Goal: Task Accomplishment & Management: Use online tool/utility

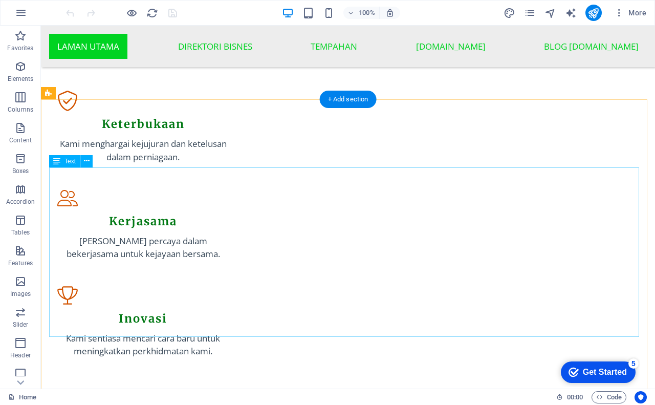
scroll to position [1075, 0]
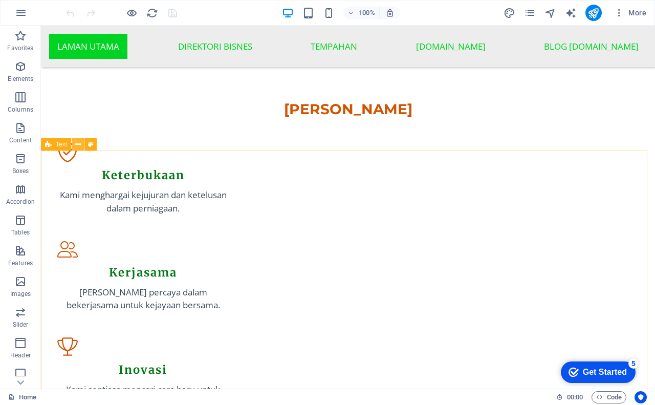
click at [77, 146] on icon at bounding box center [78, 144] width 6 height 11
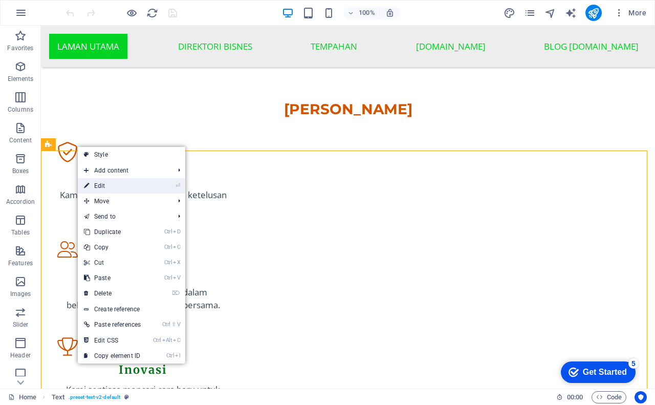
click at [125, 185] on link "⏎ Edit" at bounding box center [112, 185] width 69 height 15
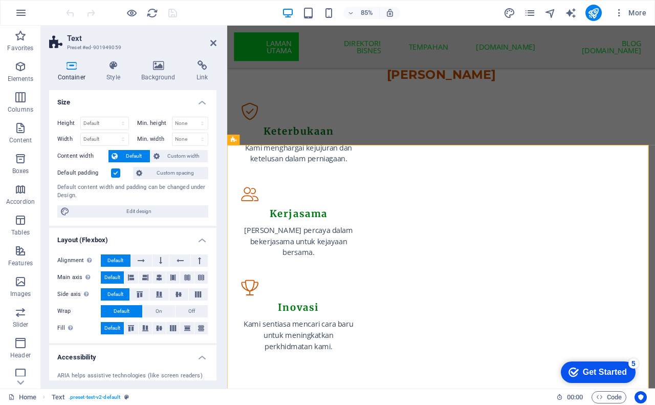
scroll to position [51, 0]
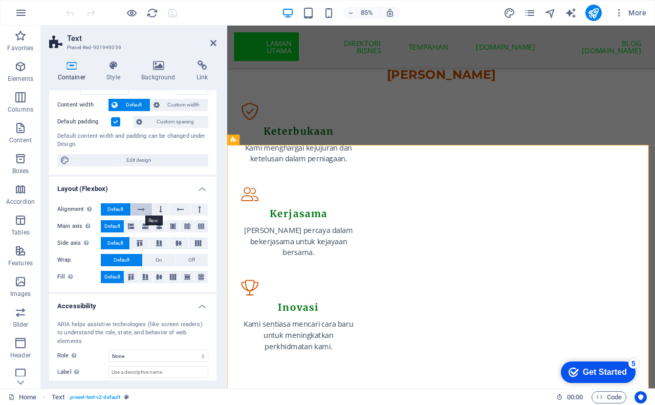
click at [141, 209] on icon at bounding box center [141, 209] width 7 height 12
click at [163, 208] on button at bounding box center [161, 209] width 17 height 12
click at [177, 208] on icon at bounding box center [180, 209] width 7 height 12
click at [178, 208] on icon at bounding box center [180, 209] width 7 height 12
click at [200, 208] on button at bounding box center [199, 209] width 17 height 12
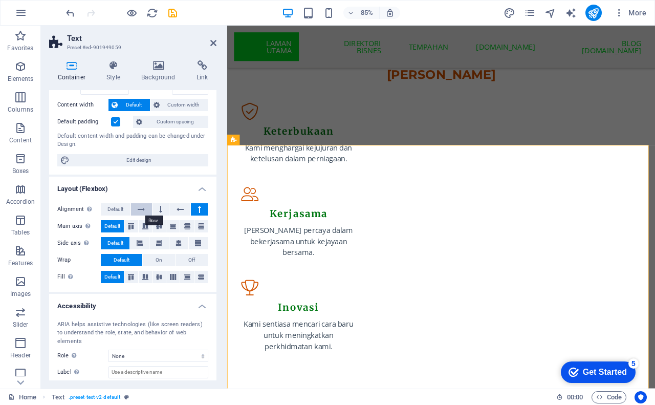
click at [138, 209] on icon at bounding box center [141, 209] width 7 height 12
click at [111, 209] on span "Default" at bounding box center [115, 209] width 16 height 12
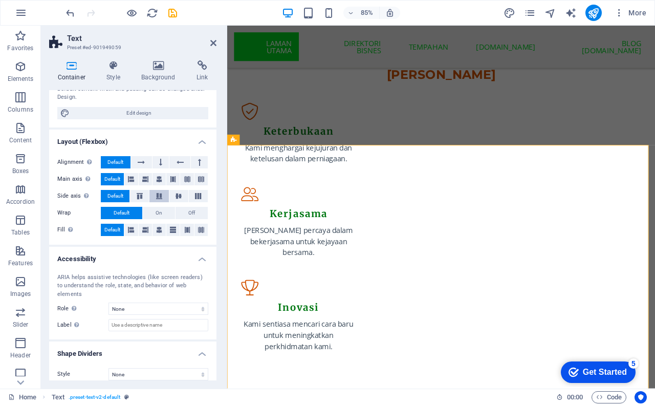
scroll to position [0, 0]
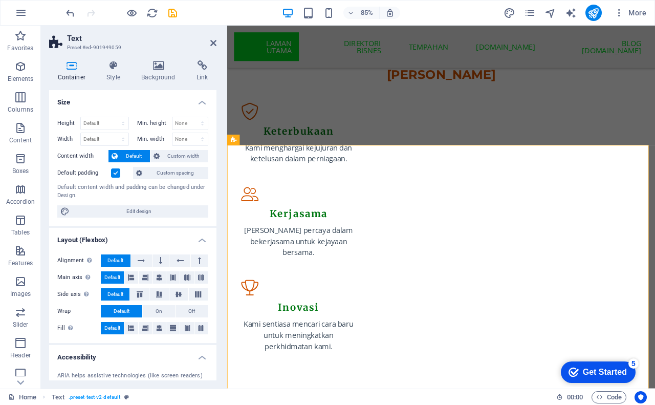
click at [116, 174] on label at bounding box center [115, 172] width 9 height 9
click at [0, 0] on input "Default padding" at bounding box center [0, 0] width 0 height 0
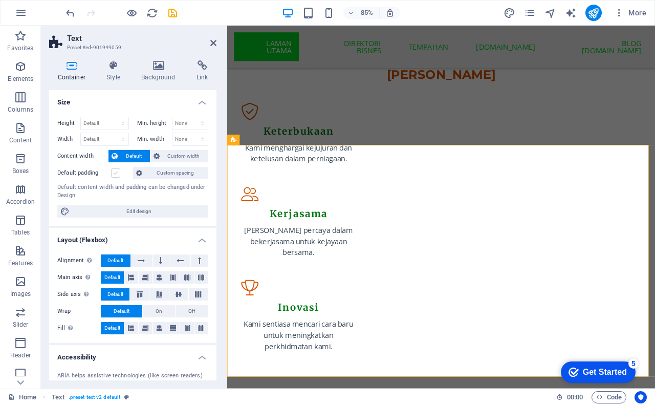
click at [116, 174] on label at bounding box center [115, 172] width 9 height 9
click at [0, 0] on input "Default padding" at bounding box center [0, 0] width 0 height 0
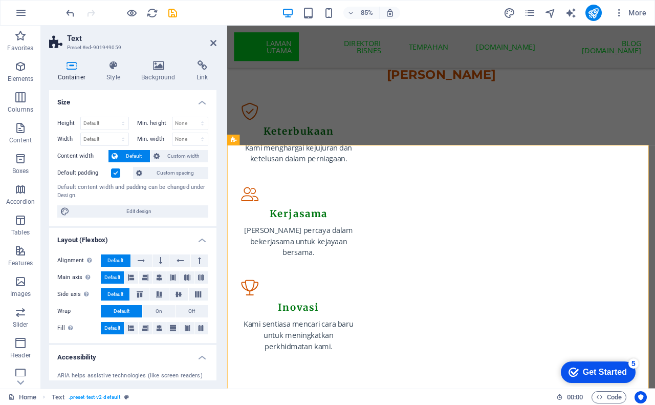
click at [116, 172] on label at bounding box center [115, 172] width 9 height 9
click at [0, 0] on input "Default padding" at bounding box center [0, 0] width 0 height 0
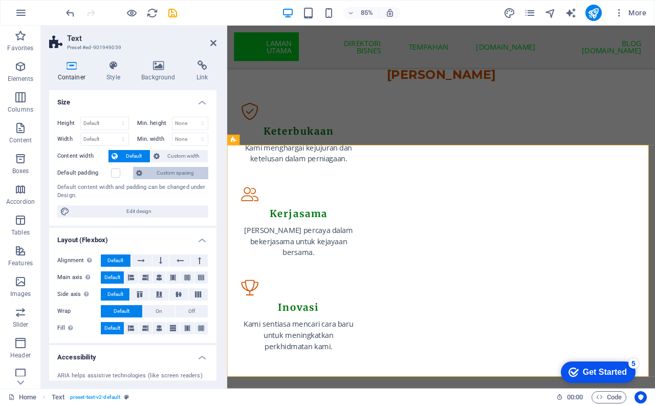
click at [167, 172] on span "Custom spacing" at bounding box center [175, 173] width 60 height 12
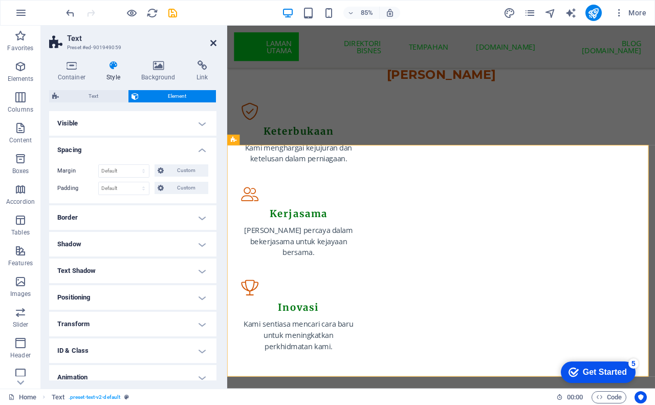
click at [216, 41] on icon at bounding box center [213, 43] width 6 height 8
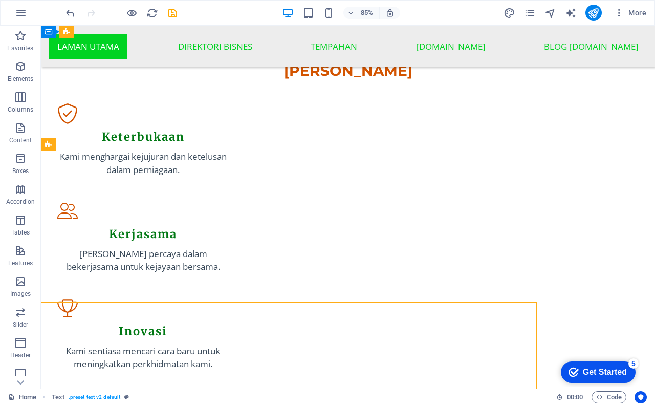
scroll to position [1075, 0]
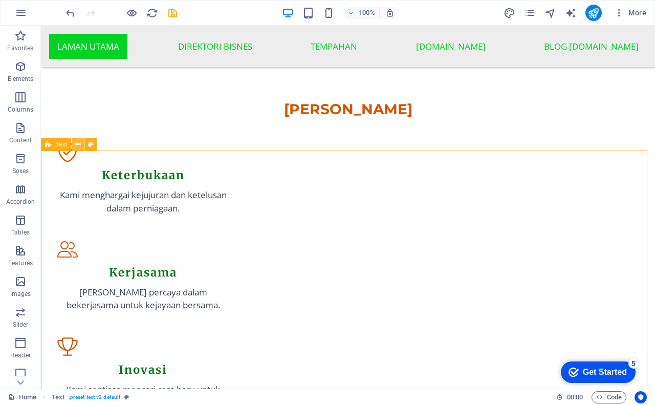
click at [80, 143] on icon at bounding box center [78, 144] width 6 height 11
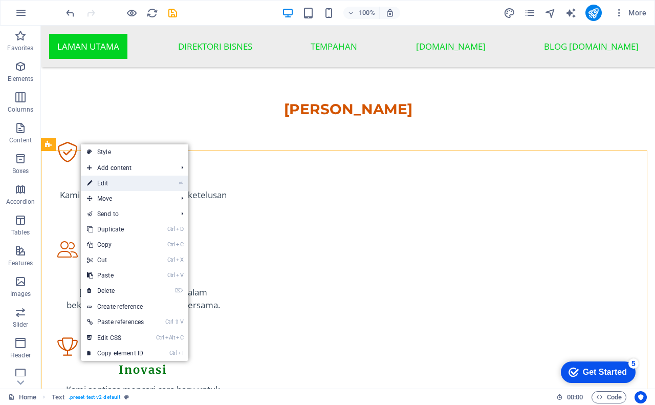
click at [109, 180] on link "⏎ Edit" at bounding box center [115, 183] width 69 height 15
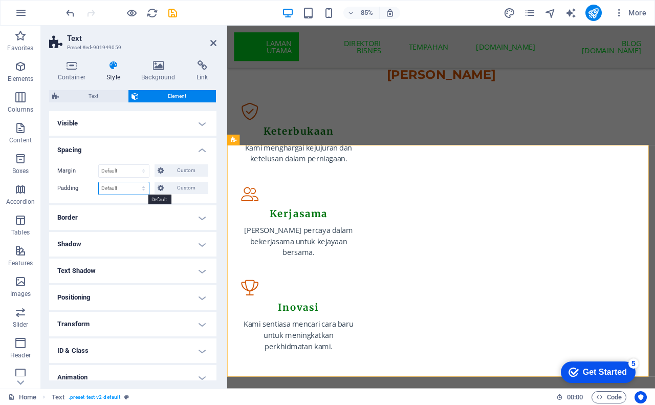
click at [127, 189] on select "Default px rem % vh vw Custom" at bounding box center [124, 188] width 50 height 12
select select "px"
click at [134, 182] on select "Default px rem % vh vw Custom" at bounding box center [124, 188] width 50 height 12
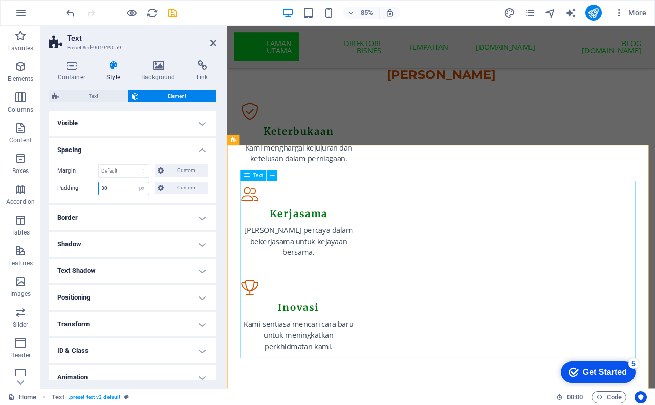
type input "30"
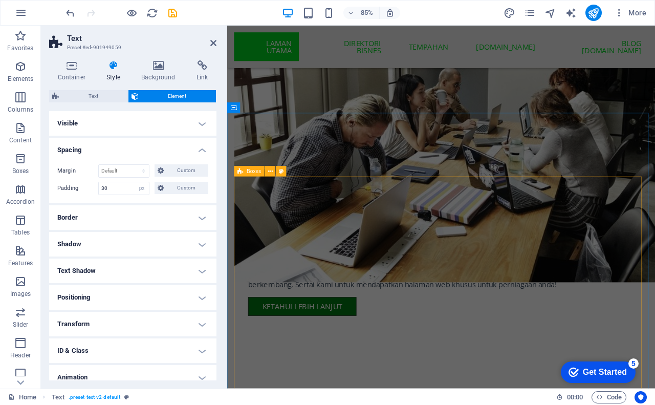
scroll to position [801, 0]
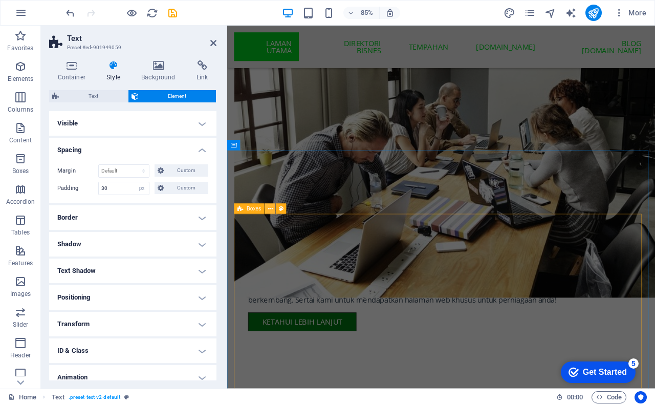
click at [270, 211] on icon at bounding box center [270, 208] width 5 height 9
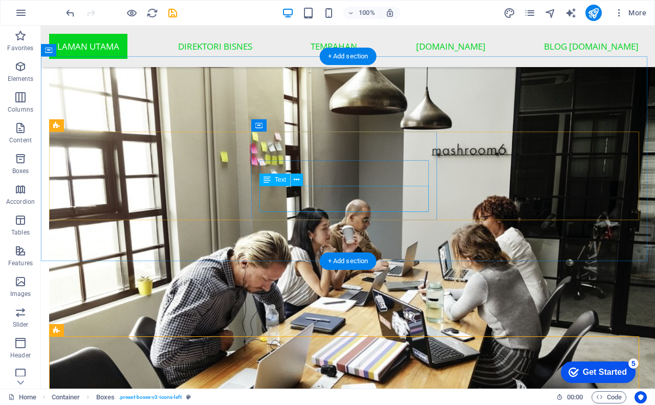
scroll to position [759, 0]
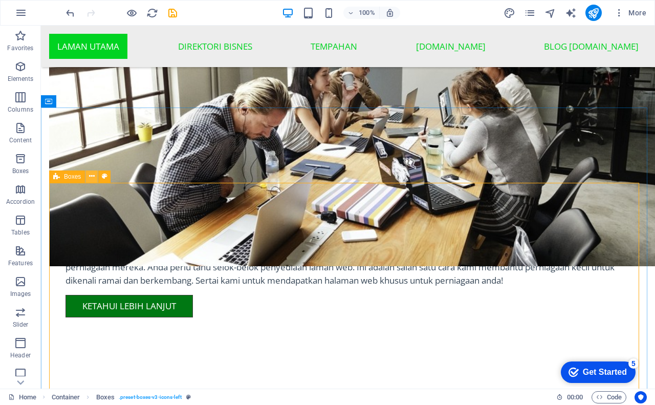
click at [90, 180] on icon at bounding box center [92, 176] width 6 height 11
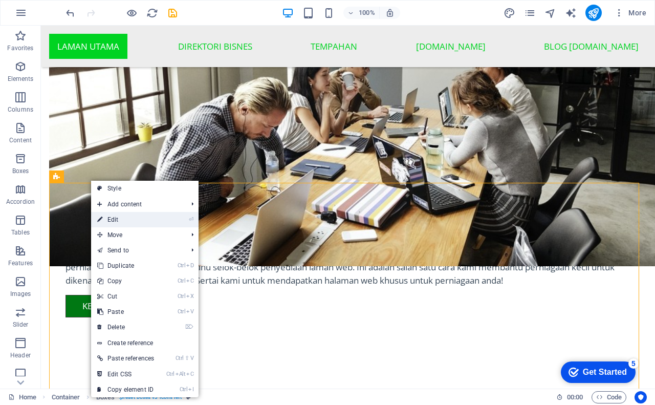
click at [142, 220] on link "⏎ Edit" at bounding box center [125, 219] width 69 height 15
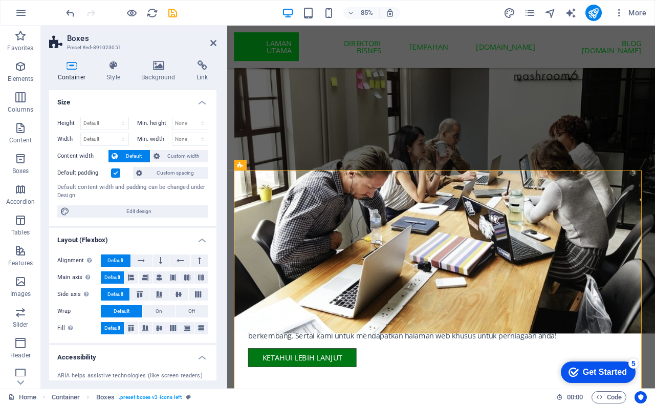
scroll to position [852, 0]
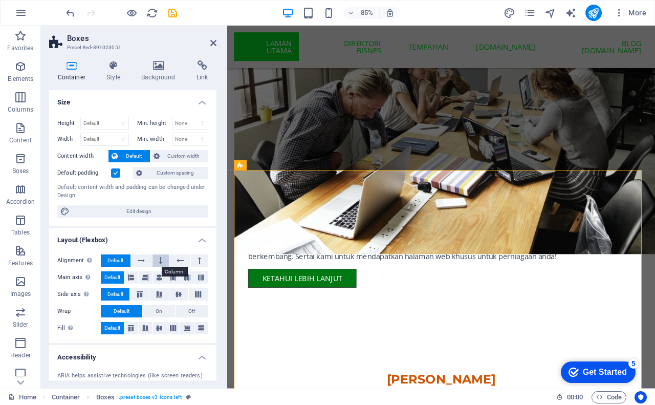
click at [156, 261] on button at bounding box center [161, 260] width 17 height 12
click at [118, 258] on span "Default" at bounding box center [115, 260] width 16 height 12
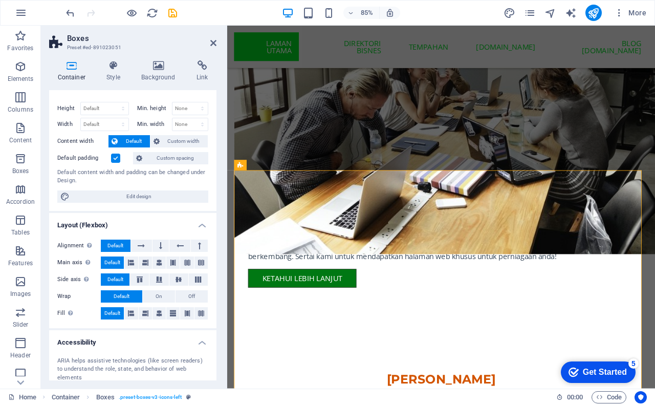
scroll to position [0, 0]
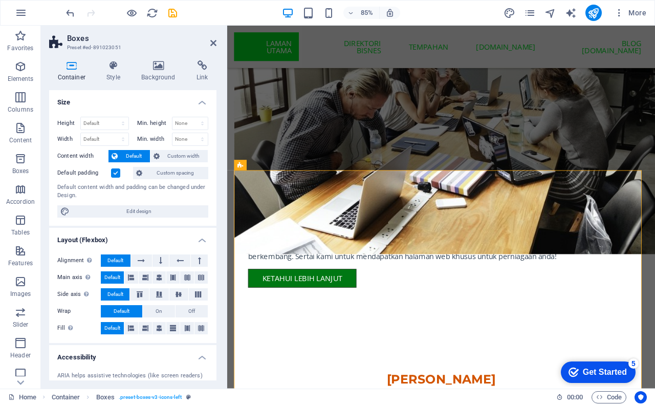
click at [115, 169] on label at bounding box center [115, 172] width 9 height 9
click at [0, 0] on input "Default padding" at bounding box center [0, 0] width 0 height 0
click at [114, 174] on label at bounding box center [115, 172] width 9 height 9
click at [0, 0] on input "Default padding" at bounding box center [0, 0] width 0 height 0
click at [114, 174] on label at bounding box center [115, 172] width 9 height 9
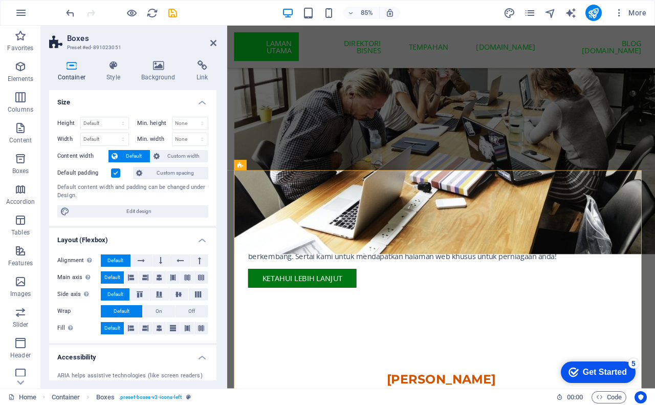
click at [0, 0] on input "Default padding" at bounding box center [0, 0] width 0 height 0
click at [114, 174] on label at bounding box center [115, 172] width 9 height 9
click at [0, 0] on input "Default padding" at bounding box center [0, 0] width 0 height 0
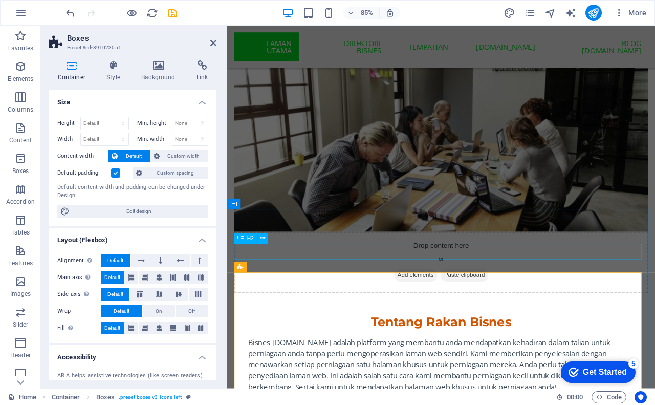
scroll to position [801, 0]
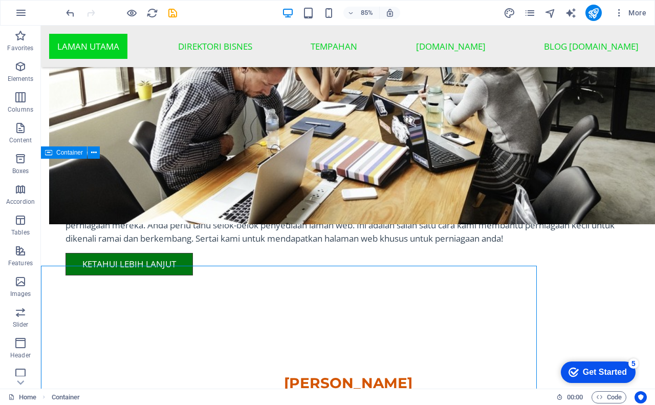
scroll to position [708, 0]
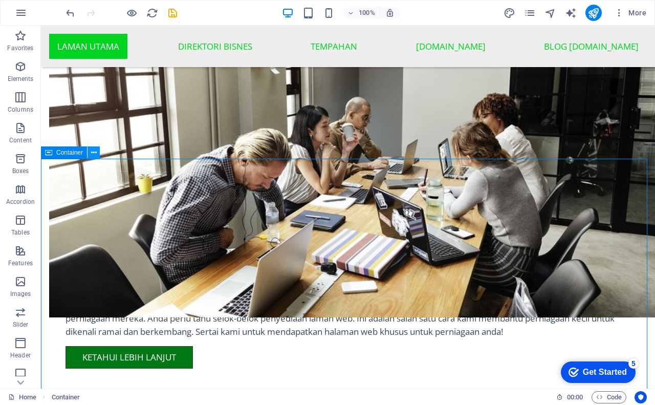
click at [93, 153] on icon at bounding box center [94, 152] width 6 height 11
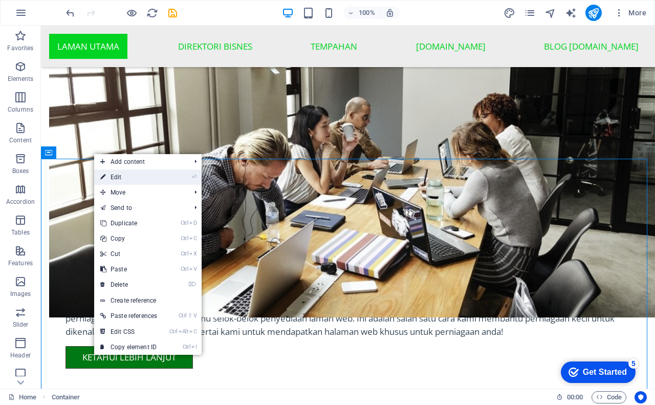
click at [121, 176] on link "⏎ Edit" at bounding box center [128, 176] width 69 height 15
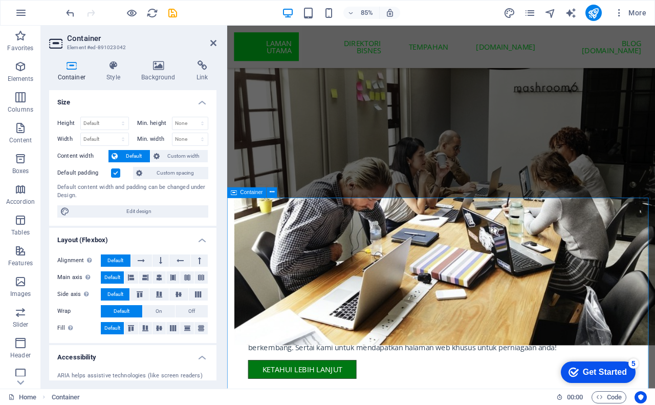
scroll to position [699, 0]
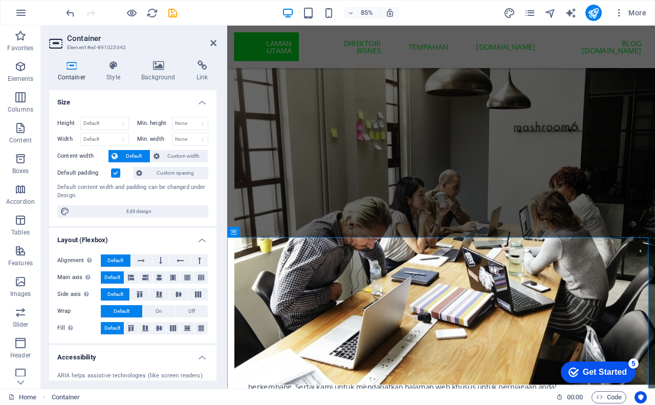
click at [115, 171] on label at bounding box center [115, 172] width 9 height 9
click at [0, 0] on input "Default padding" at bounding box center [0, 0] width 0 height 0
click at [115, 171] on label at bounding box center [115, 172] width 9 height 9
click at [0, 0] on input "Default padding" at bounding box center [0, 0] width 0 height 0
click at [169, 172] on span "Custom spacing" at bounding box center [175, 173] width 60 height 12
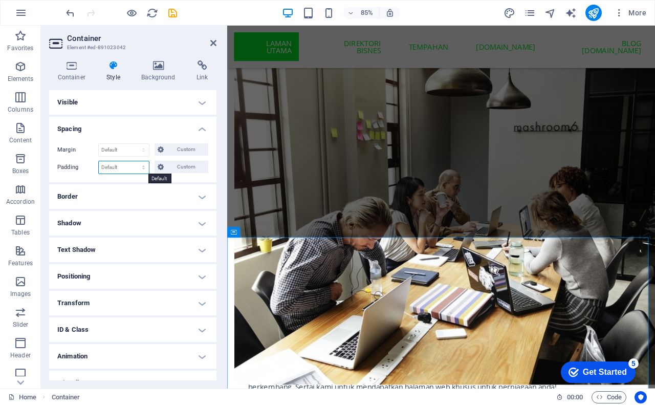
click at [119, 166] on select "Default px rem % vh vw Custom" at bounding box center [124, 167] width 50 height 12
select select "px"
click at [134, 161] on select "Default px rem % vh vw Custom" at bounding box center [124, 167] width 50 height 12
type input "30"
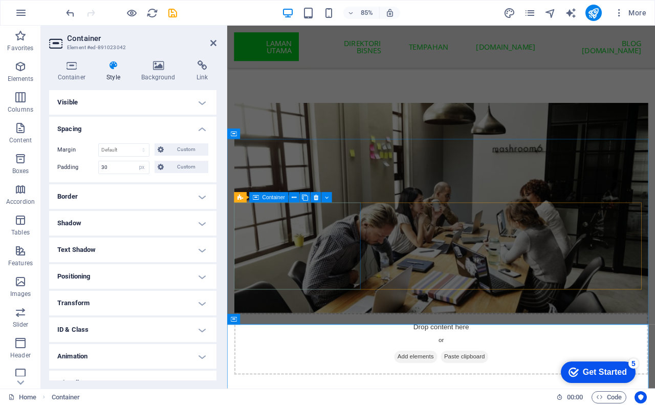
scroll to position [596, 0]
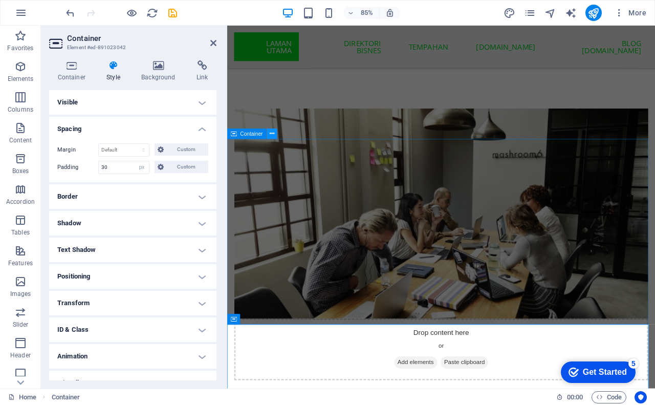
click at [271, 133] on icon at bounding box center [272, 133] width 5 height 9
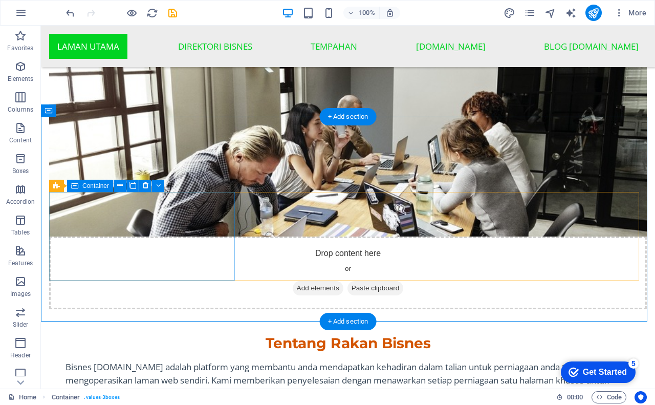
scroll to position [545, 0]
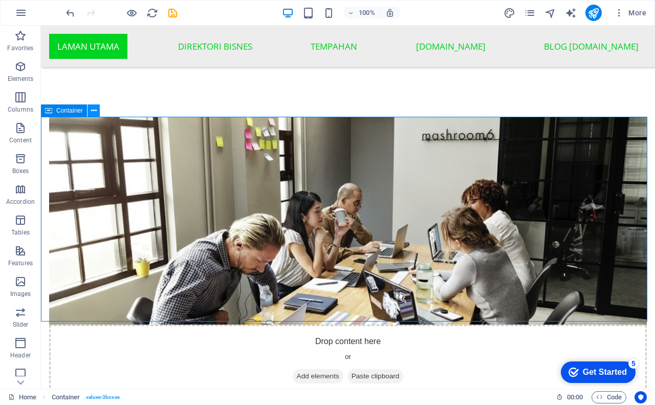
click at [93, 112] on icon at bounding box center [94, 110] width 6 height 11
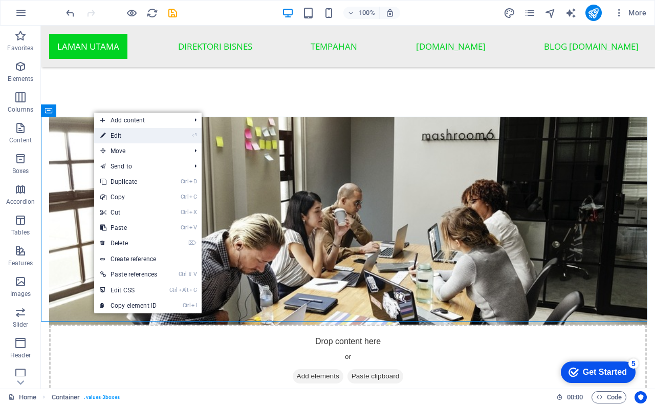
click at [113, 138] on link "⏎ Edit" at bounding box center [128, 135] width 69 height 15
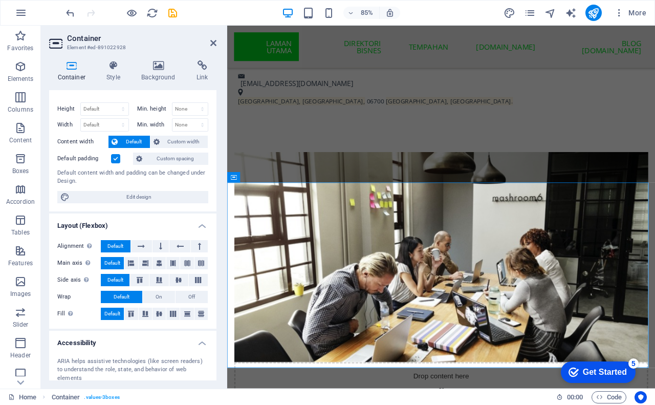
scroll to position [0, 0]
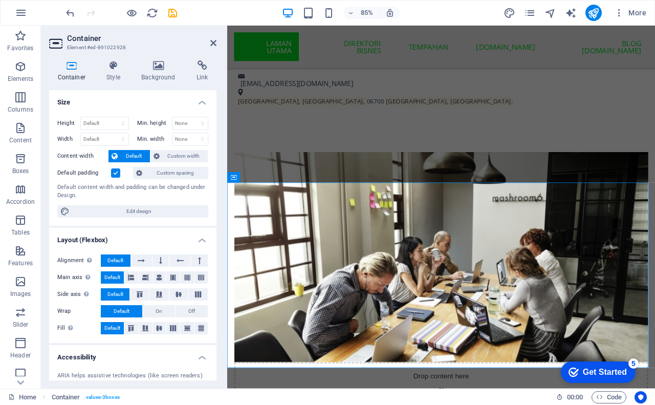
click at [113, 173] on label at bounding box center [115, 172] width 9 height 9
click at [0, 0] on input "Default padding" at bounding box center [0, 0] width 0 height 0
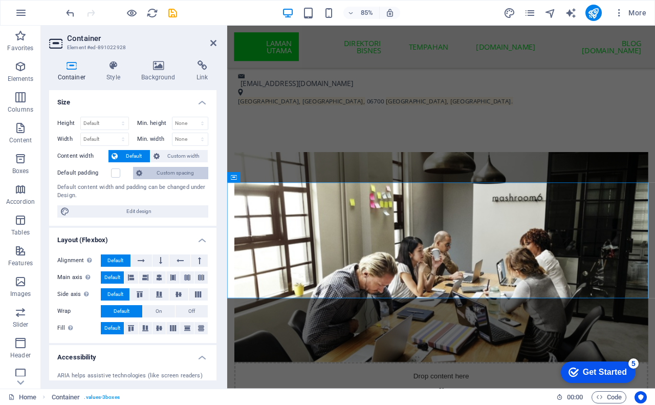
click at [157, 175] on span "Custom spacing" at bounding box center [175, 173] width 60 height 12
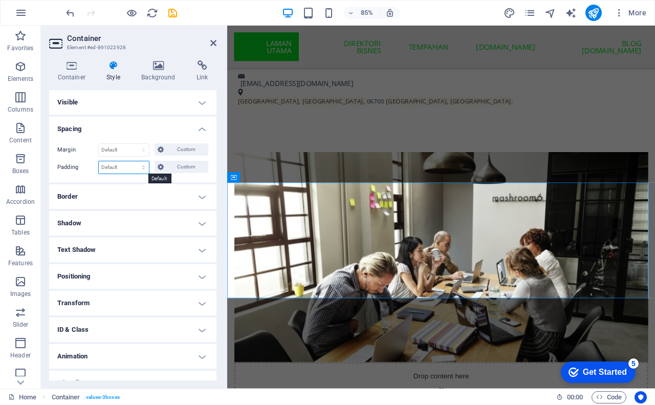
click at [115, 168] on select "Default px rem % vh vw Custom" at bounding box center [124, 167] width 50 height 12
select select "px"
click at [134, 161] on select "Default px rem % vh vw Custom" at bounding box center [124, 167] width 50 height 12
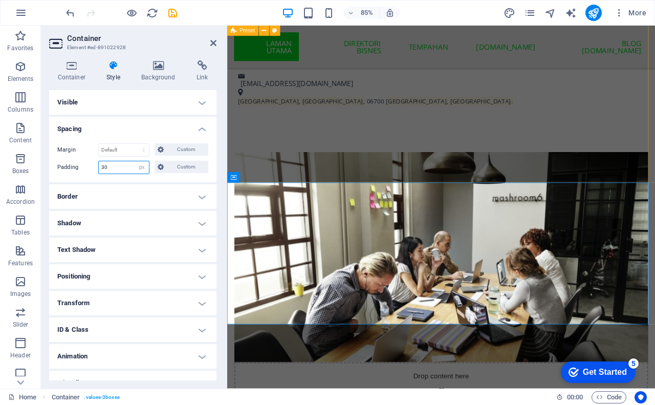
type input "30"
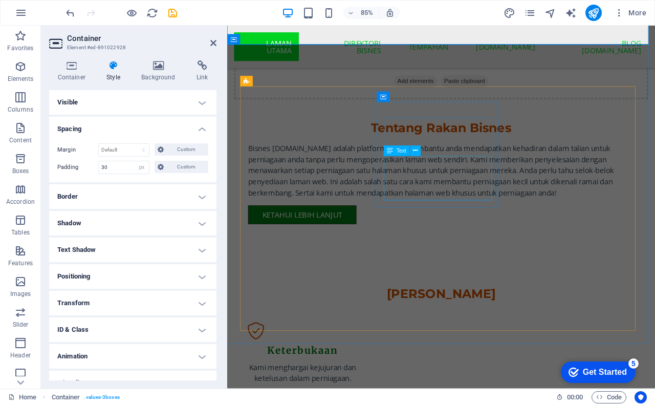
scroll to position [1006, 0]
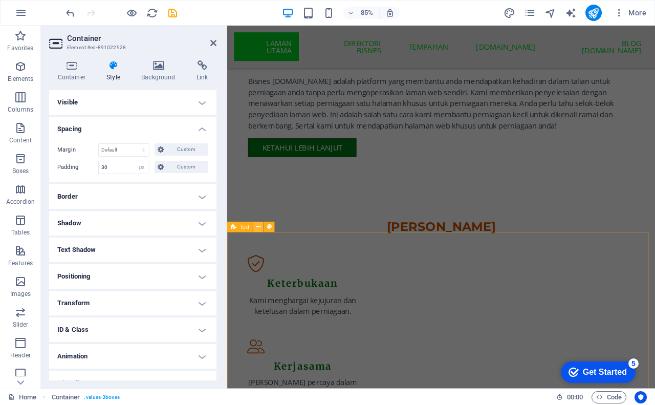
click at [258, 226] on icon at bounding box center [258, 226] width 5 height 9
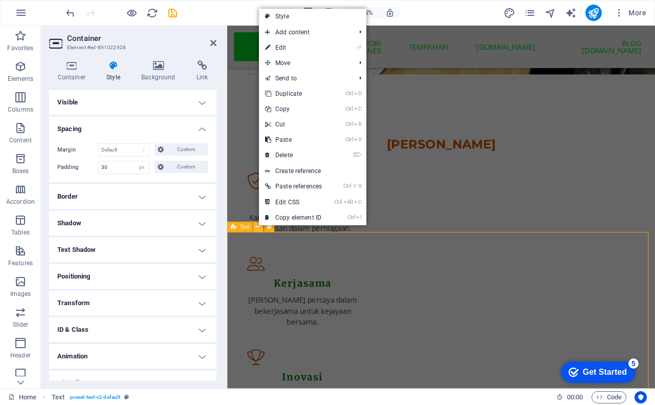
scroll to position [899, 0]
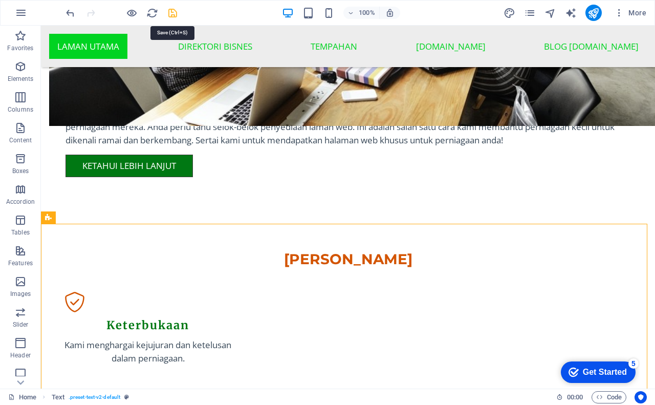
click at [173, 14] on icon "save" at bounding box center [173, 13] width 12 height 12
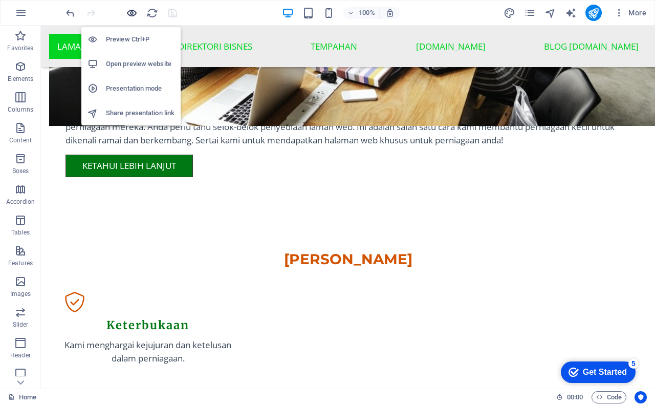
click at [131, 13] on icon "button" at bounding box center [132, 13] width 12 height 12
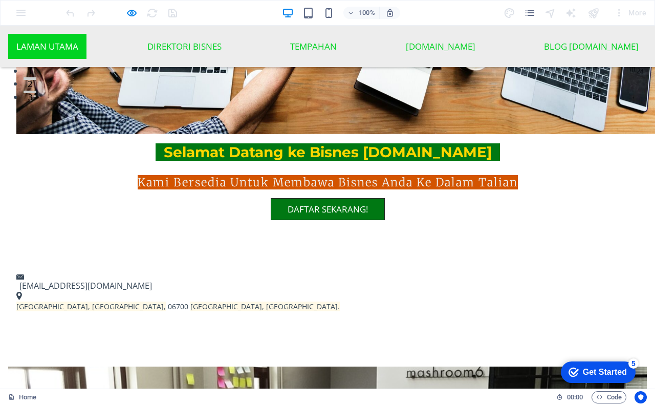
scroll to position [272, 0]
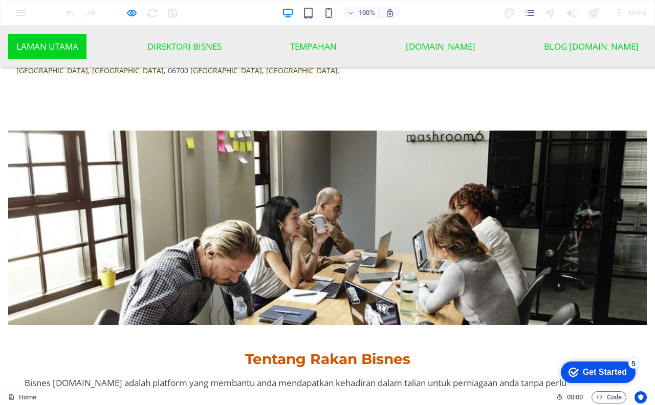
scroll to position [531, 0]
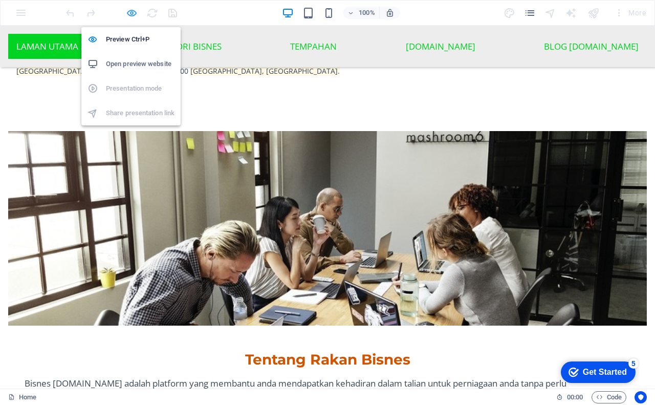
click at [129, 13] on icon "button" at bounding box center [132, 13] width 12 height 12
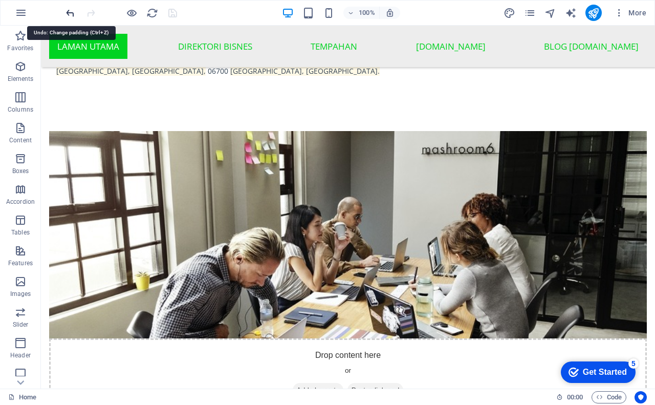
click at [68, 14] on icon "undo" at bounding box center [70, 13] width 12 height 12
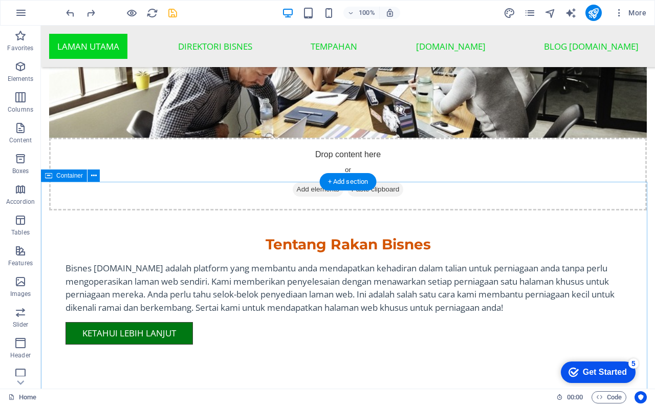
scroll to position [787, 0]
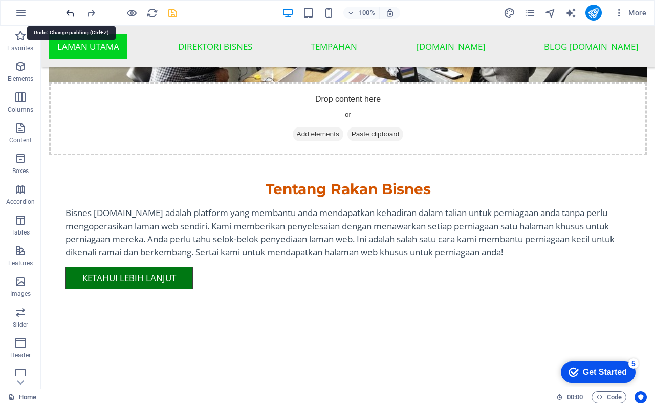
click at [70, 12] on icon "undo" at bounding box center [70, 13] width 12 height 12
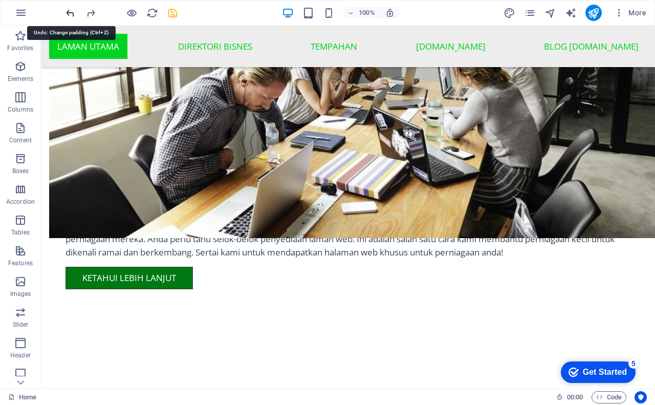
click at [70, 12] on icon "undo" at bounding box center [70, 13] width 12 height 12
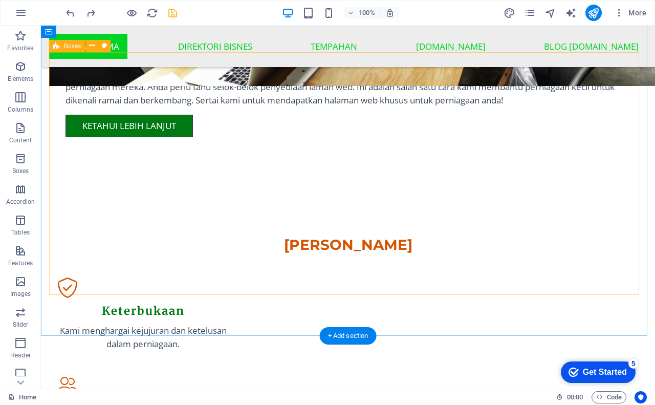
scroll to position [992, 0]
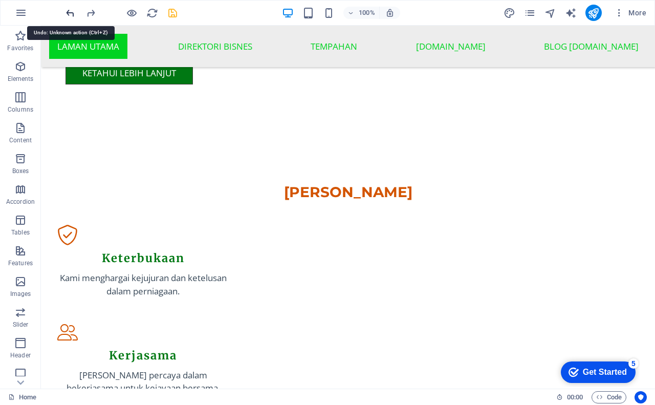
click at [69, 11] on icon "undo" at bounding box center [70, 13] width 12 height 12
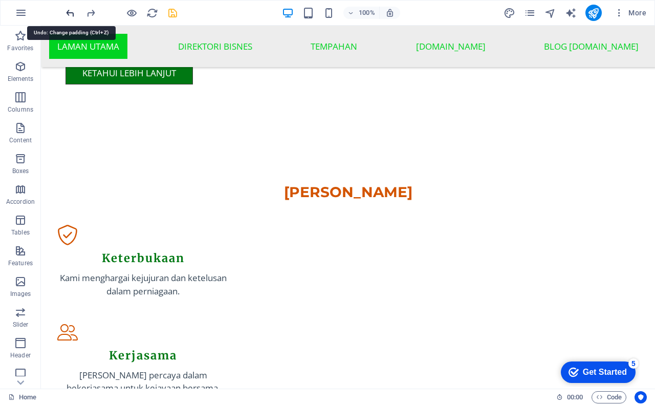
click at [69, 11] on icon "undo" at bounding box center [70, 13] width 12 height 12
click at [92, 11] on icon "redo" at bounding box center [91, 13] width 12 height 12
click at [71, 14] on icon "undo" at bounding box center [70, 13] width 12 height 12
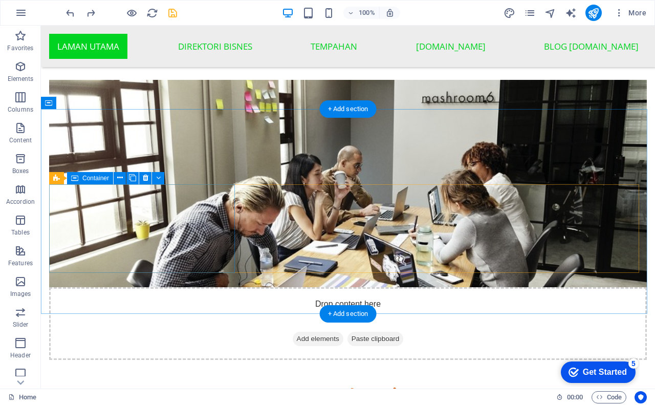
scroll to position [480, 0]
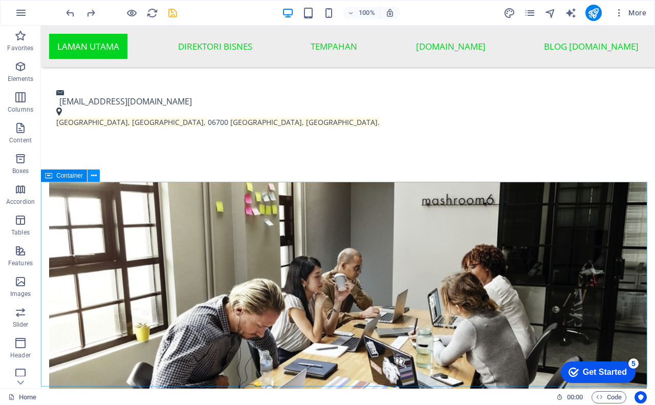
click at [94, 177] on icon at bounding box center [94, 175] width 6 height 11
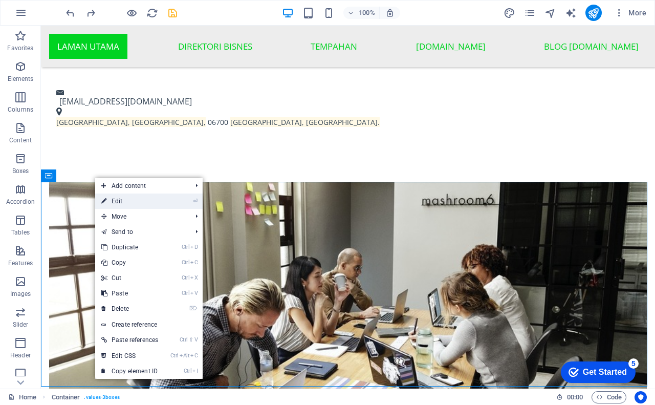
click at [122, 201] on link "⏎ Edit" at bounding box center [129, 200] width 69 height 15
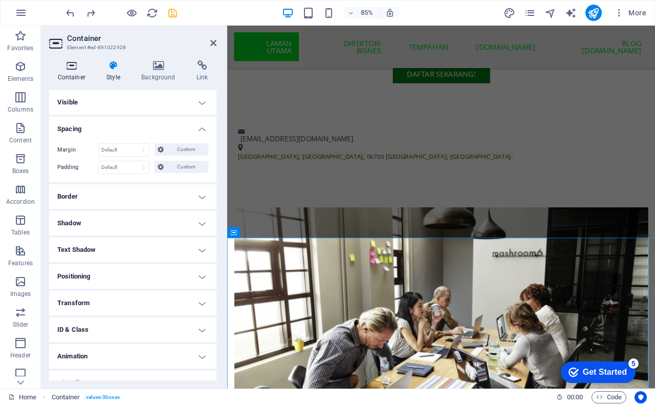
click at [73, 75] on h4 "Container" at bounding box center [73, 70] width 49 height 21
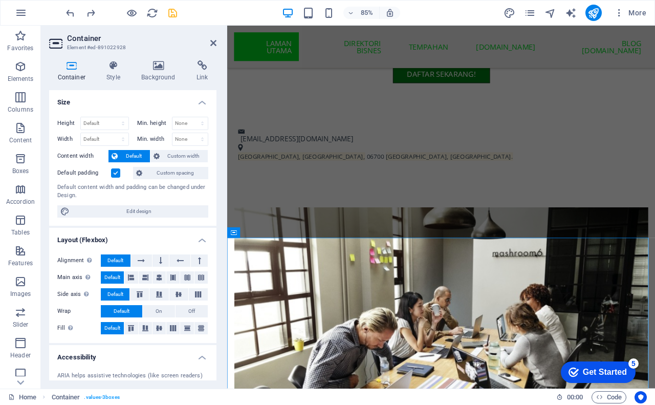
click at [135, 153] on span "Default" at bounding box center [134, 156] width 26 height 12
drag, startPoint x: 170, startPoint y: 156, endPoint x: 197, endPoint y: 204, distance: 55.0
click at [197, 204] on div "Height Default px rem % vh vw Min. height None px rem % vh vw Width Default px …" at bounding box center [132, 167] width 167 height 117
click at [117, 175] on label at bounding box center [115, 172] width 9 height 9
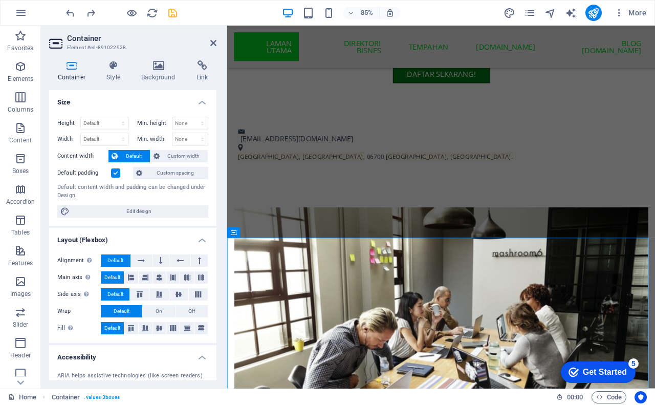
click at [0, 0] on input "Default padding" at bounding box center [0, 0] width 0 height 0
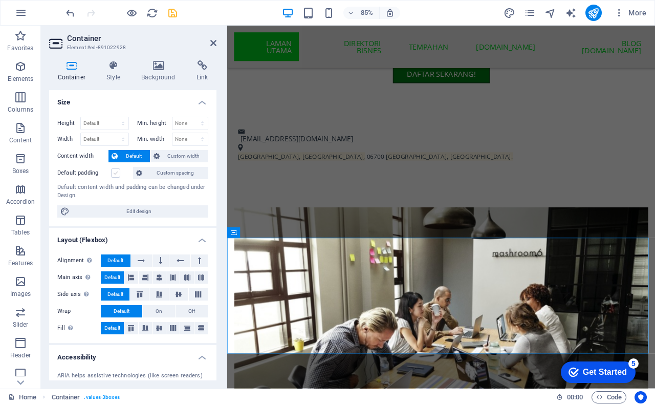
click at [117, 175] on label at bounding box center [115, 172] width 9 height 9
click at [0, 0] on input "Default padding" at bounding box center [0, 0] width 0 height 0
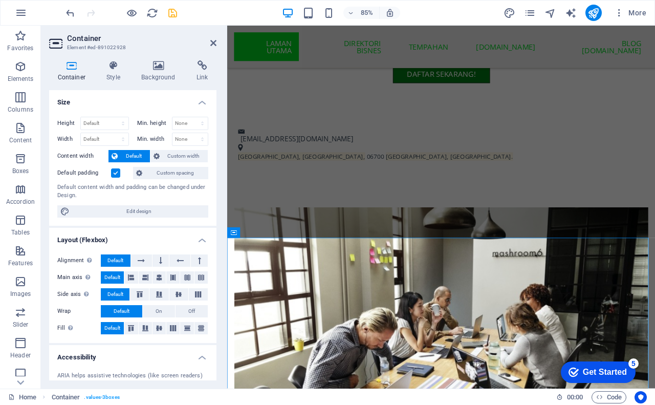
click at [117, 175] on label at bounding box center [115, 172] width 9 height 9
click at [0, 0] on input "Default padding" at bounding box center [0, 0] width 0 height 0
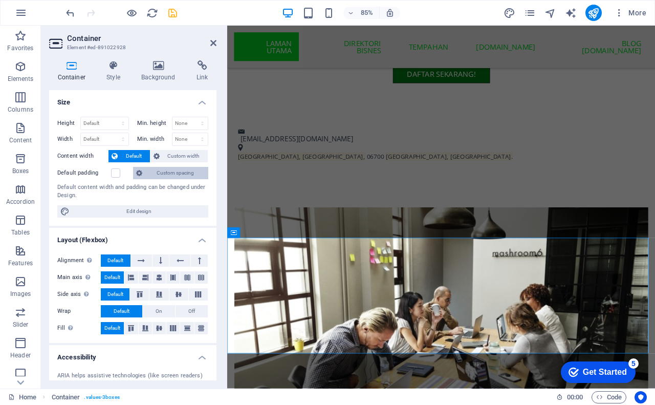
click at [186, 179] on span "Custom spacing" at bounding box center [175, 173] width 60 height 12
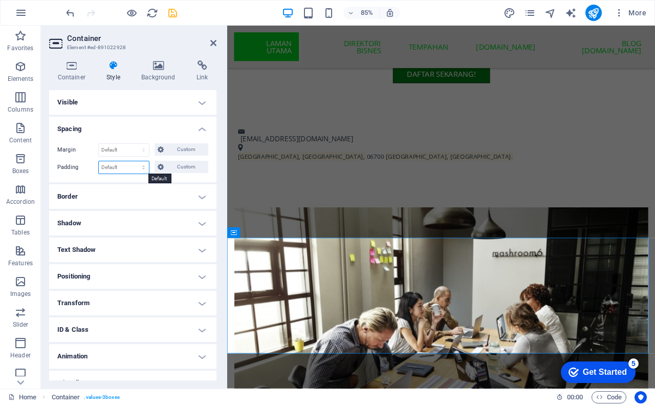
click at [113, 164] on select "Default px rem % vh vw Custom" at bounding box center [124, 167] width 50 height 12
click at [175, 167] on span "Custom" at bounding box center [186, 167] width 38 height 12
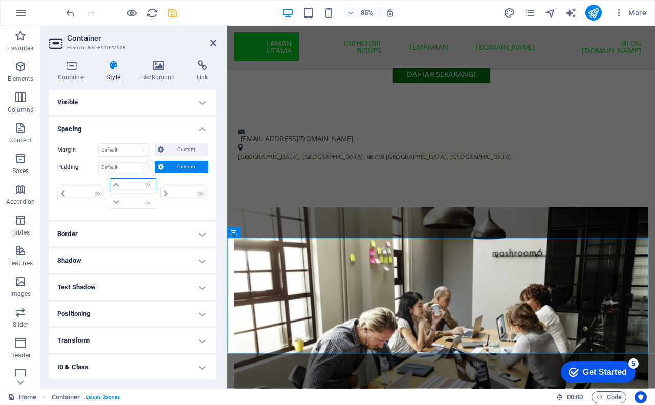
drag, startPoint x: 131, startPoint y: 185, endPoint x: 110, endPoint y: 180, distance: 22.1
click at [110, 180] on div "px rem % vh vw" at bounding box center [133, 184] width 46 height 13
type input "30"
type input "0"
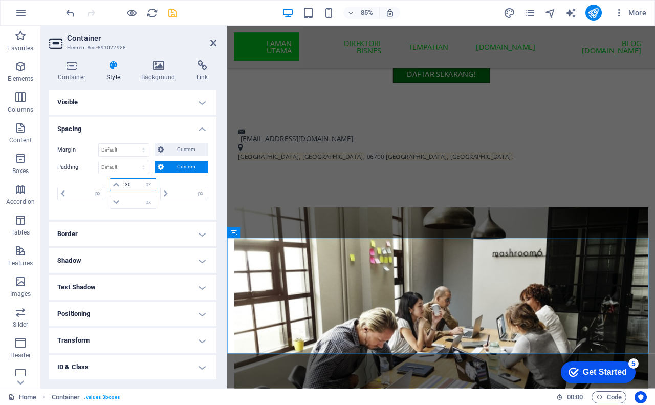
type input "0"
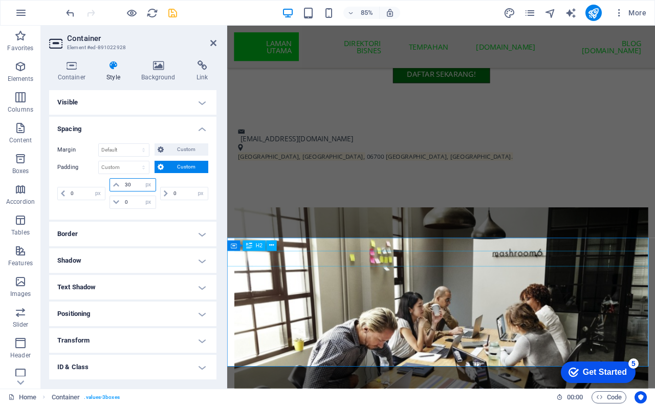
type input "30"
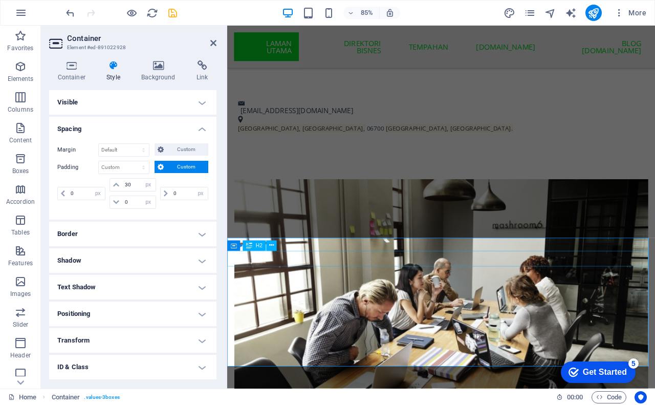
scroll to position [531, 0]
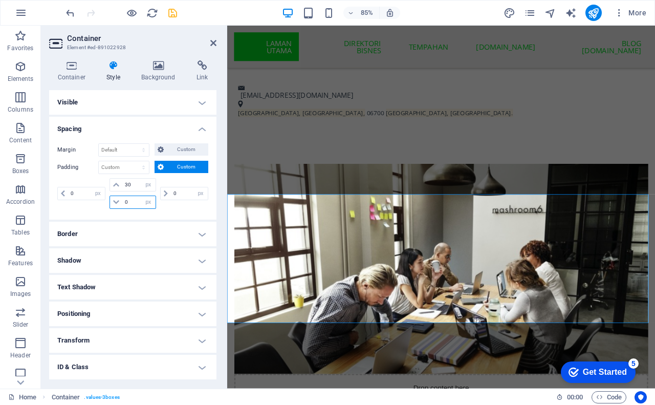
drag, startPoint x: 132, startPoint y: 201, endPoint x: 121, endPoint y: 198, distance: 11.0
click at [121, 198] on div "0 px rem % vh vw" at bounding box center [133, 202] width 46 height 13
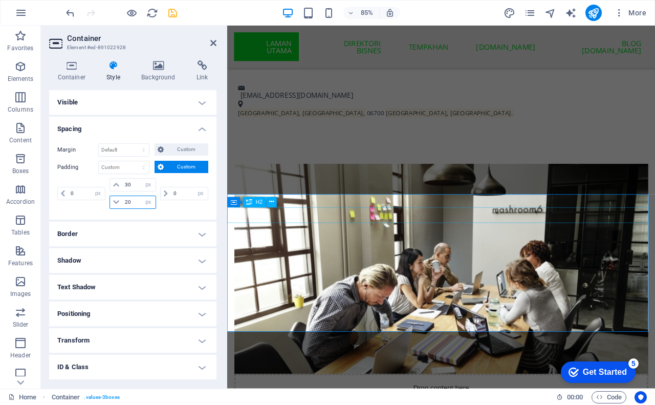
type input "20"
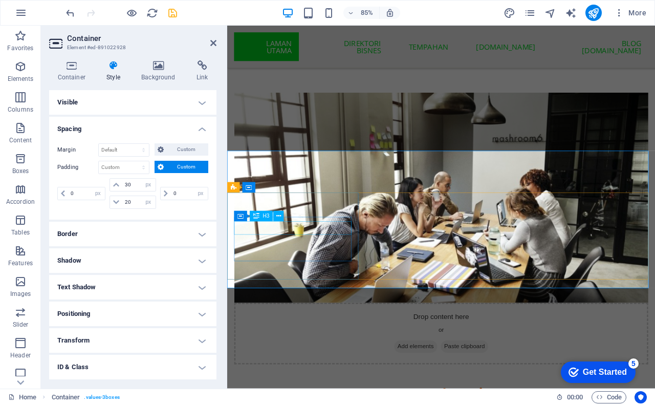
scroll to position [634, 0]
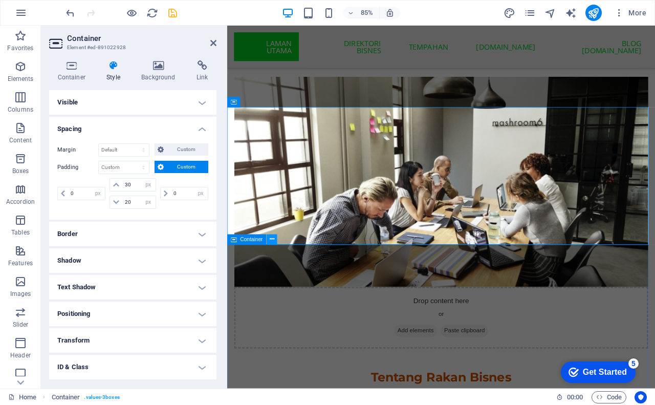
click at [271, 238] on icon at bounding box center [272, 239] width 5 height 9
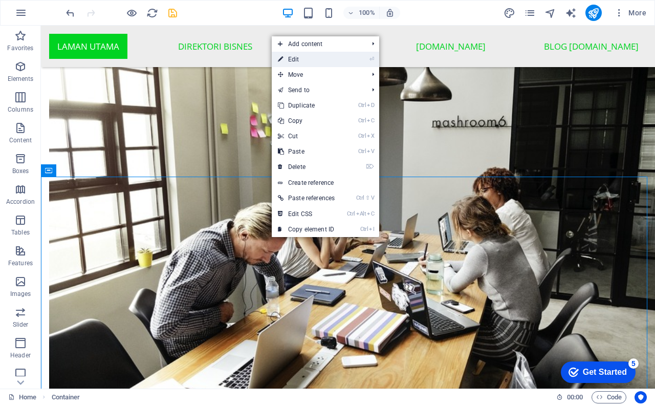
click at [306, 56] on link "⏎ Edit" at bounding box center [306, 59] width 69 height 15
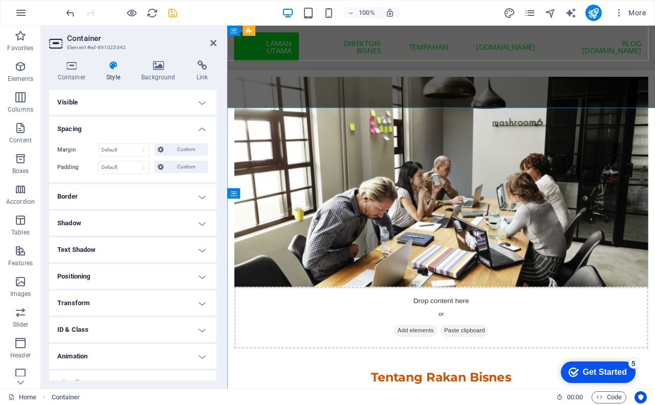
scroll to position [688, 0]
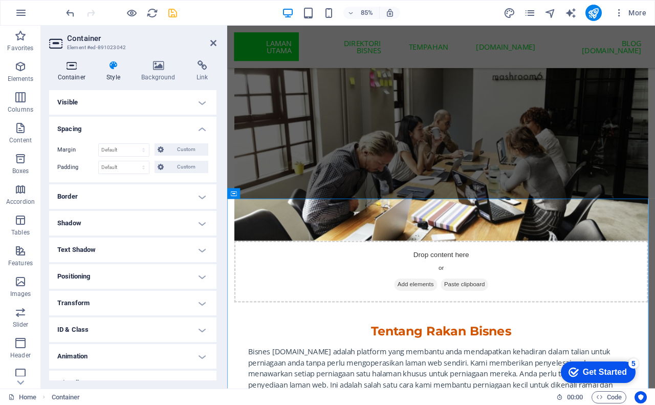
click at [67, 73] on h4 "Container" at bounding box center [73, 70] width 49 height 21
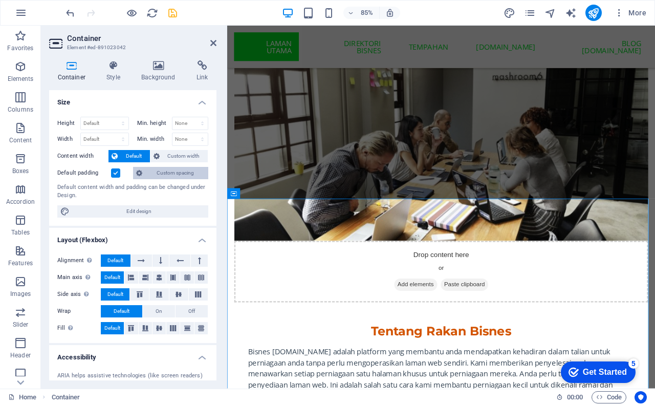
click at [166, 169] on span "Custom spacing" at bounding box center [175, 173] width 60 height 12
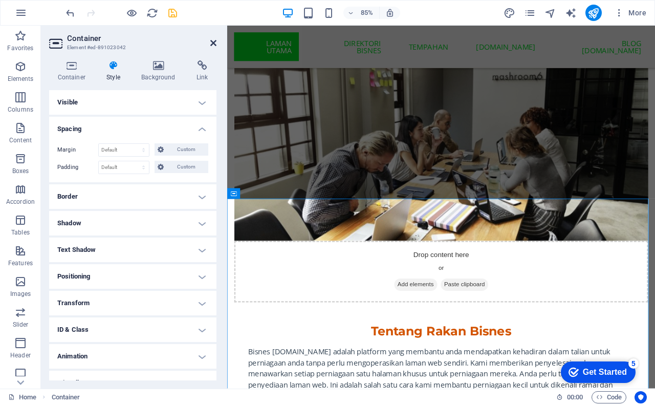
click at [212, 45] on icon at bounding box center [213, 43] width 6 height 8
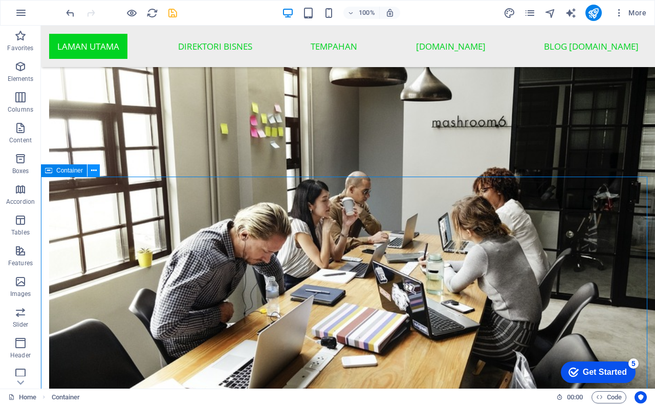
click at [91, 169] on icon at bounding box center [94, 170] width 6 height 11
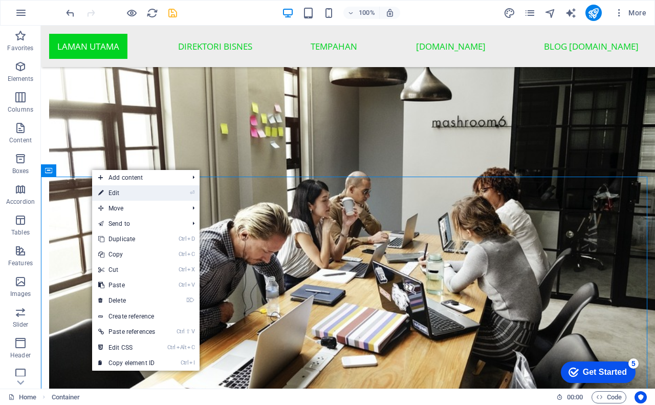
click at [132, 196] on link "⏎ Edit" at bounding box center [126, 192] width 69 height 15
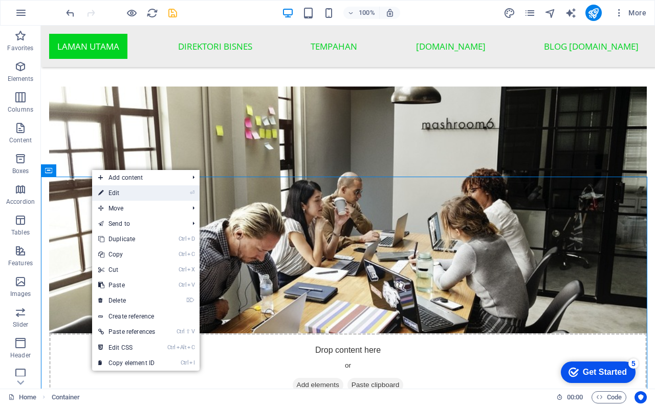
scroll to position [688, 0]
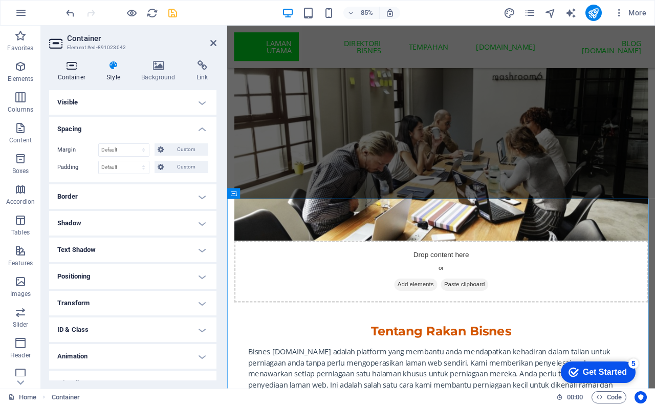
click at [77, 73] on h4 "Container" at bounding box center [73, 70] width 49 height 21
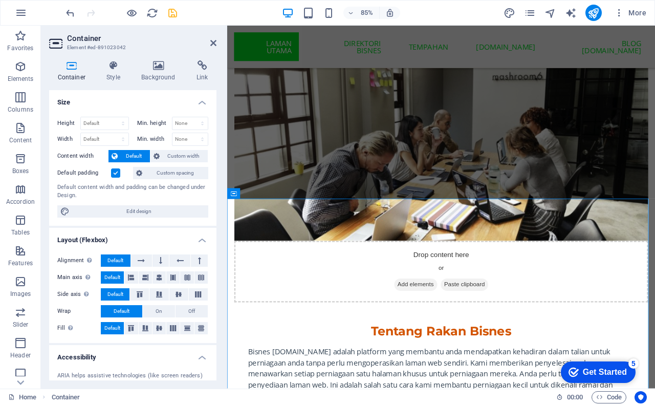
click at [116, 172] on label at bounding box center [115, 172] width 9 height 9
click at [0, 0] on input "Default padding" at bounding box center [0, 0] width 0 height 0
click at [175, 172] on span "Custom spacing" at bounding box center [175, 173] width 60 height 12
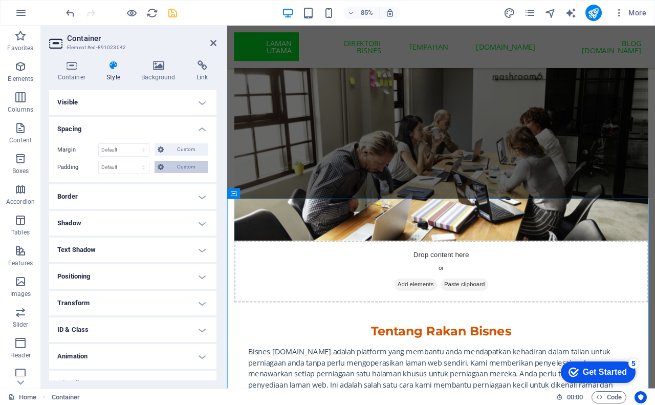
click at [165, 167] on button "Custom" at bounding box center [182, 167] width 54 height 12
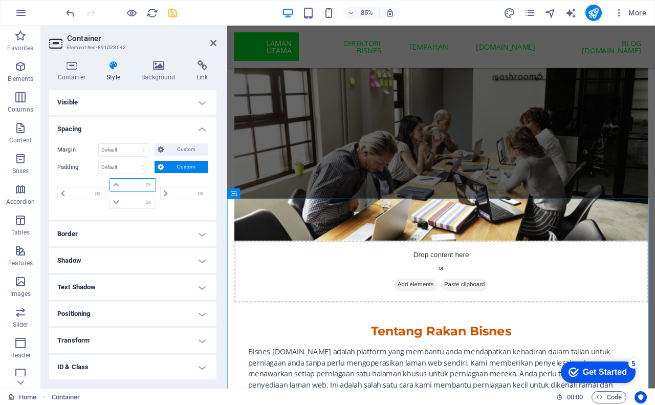
drag, startPoint x: 126, startPoint y: 184, endPoint x: 112, endPoint y: 183, distance: 14.9
click at [112, 183] on div "px rem % vh vw" at bounding box center [133, 184] width 46 height 13
type input "30"
type input "0"
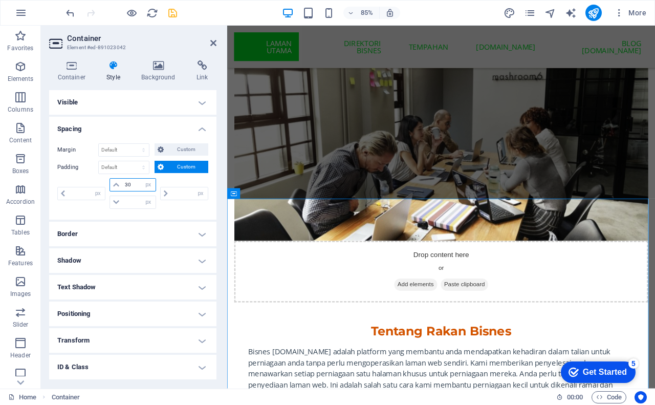
type input "0"
type input "30"
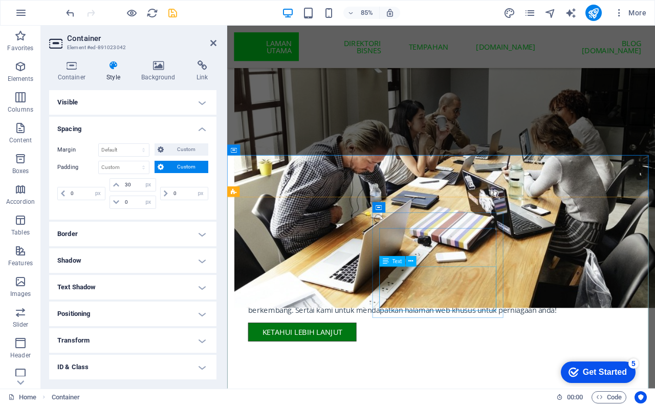
scroll to position [841, 0]
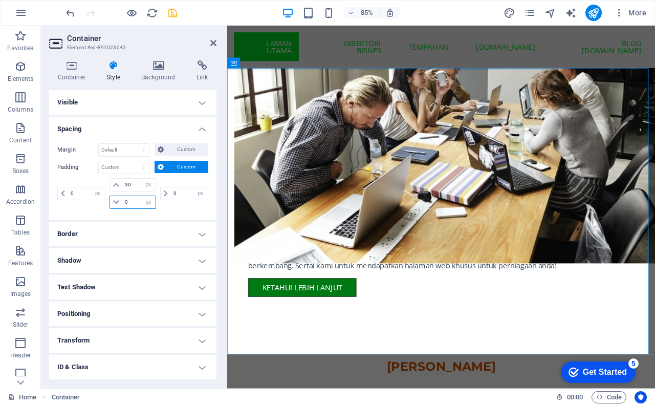
drag, startPoint x: 131, startPoint y: 200, endPoint x: 123, endPoint y: 201, distance: 7.7
click at [123, 201] on input "0" at bounding box center [138, 202] width 33 height 12
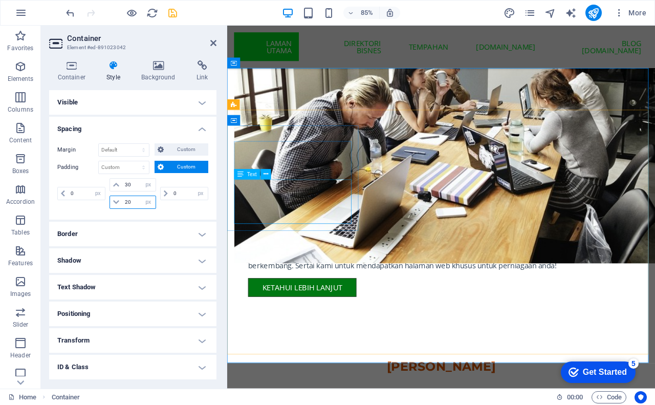
type input "20"
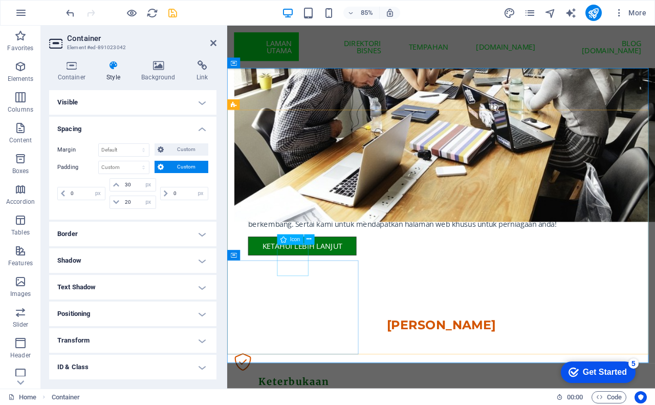
scroll to position [944, 0]
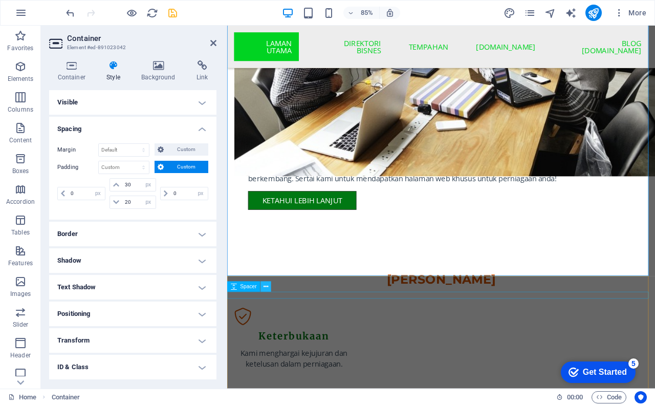
click at [264, 286] on icon at bounding box center [266, 286] width 5 height 9
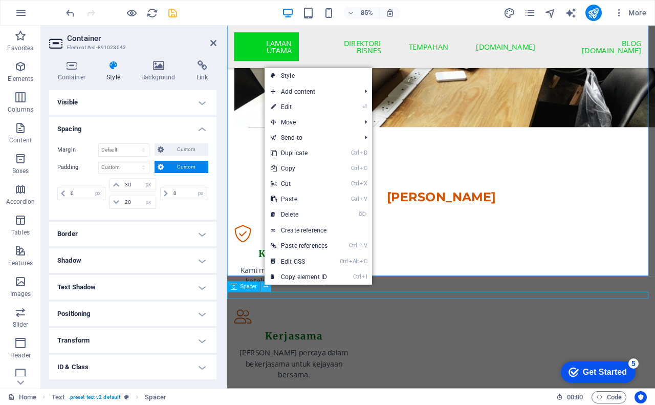
scroll to position [837, 0]
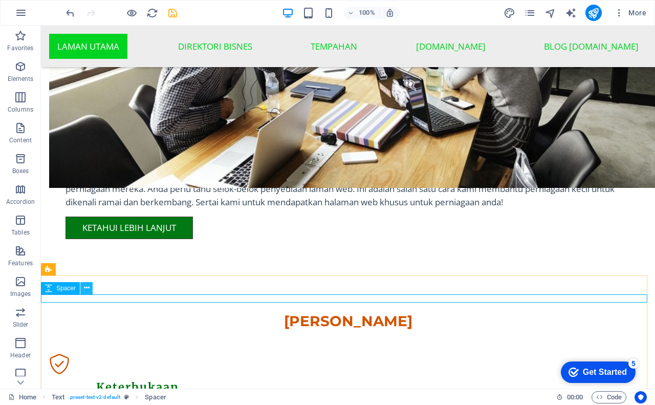
click at [90, 287] on button at bounding box center [86, 288] width 12 height 12
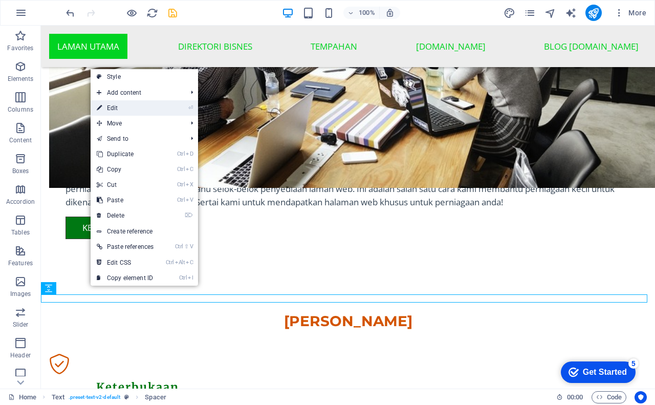
click at [123, 109] on link "⏎ Edit" at bounding box center [125, 107] width 69 height 15
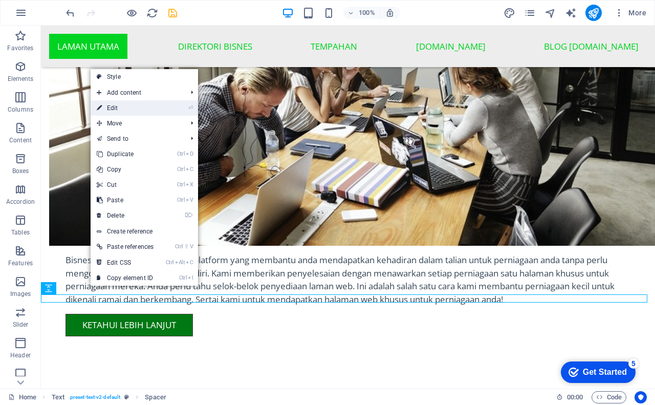
select select "rem"
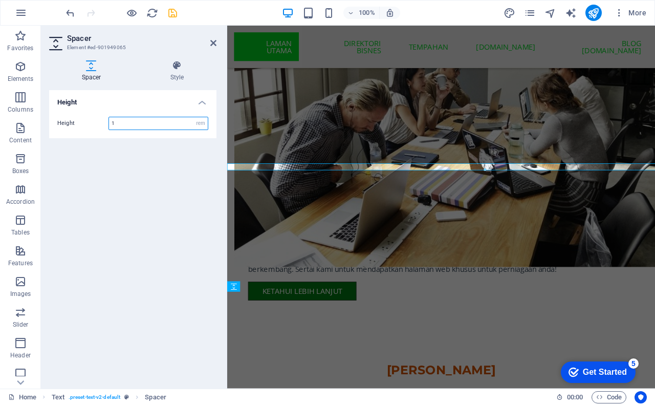
scroll to position [944, 0]
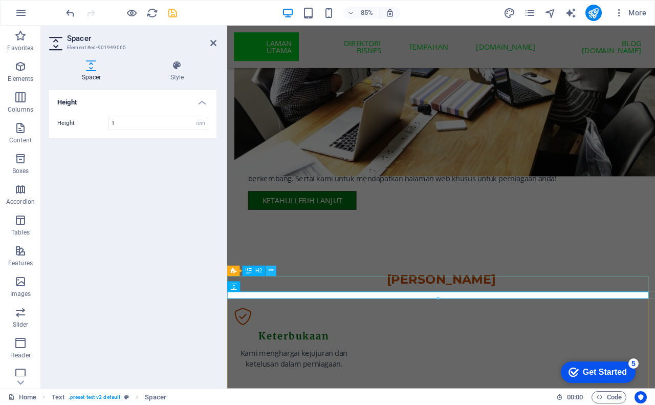
click at [269, 268] on icon at bounding box center [271, 270] width 5 height 9
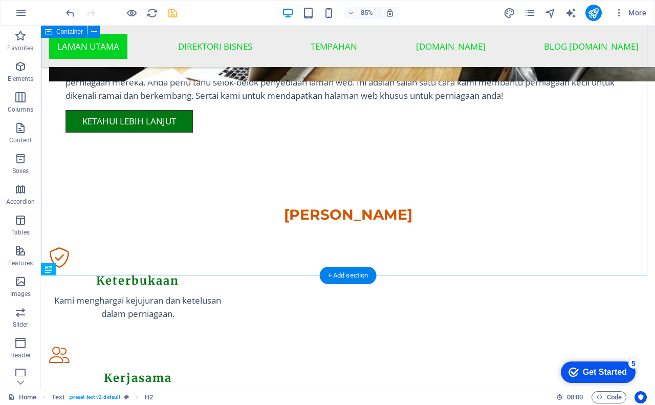
scroll to position [837, 0]
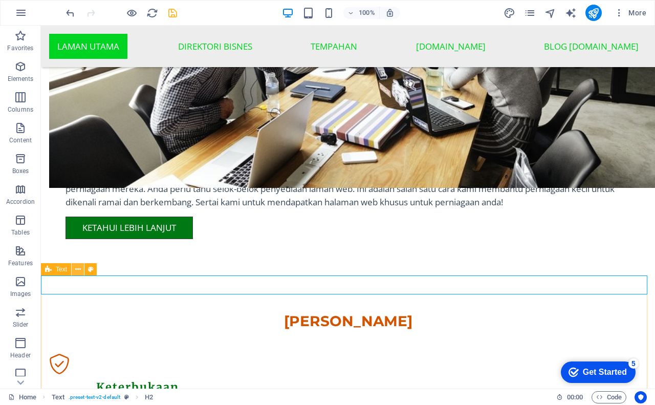
click at [78, 268] on icon at bounding box center [78, 269] width 6 height 11
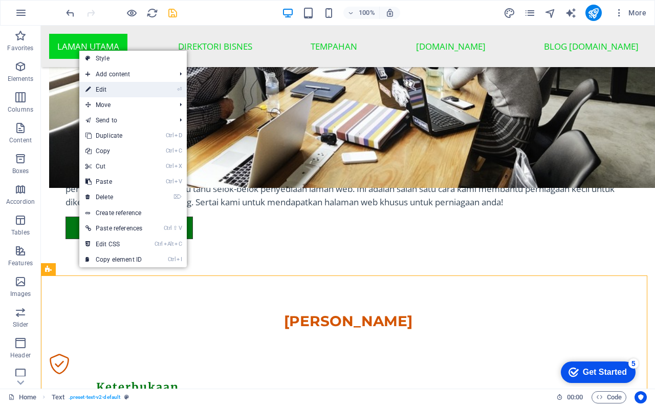
click at [118, 89] on link "⏎ Edit" at bounding box center [113, 89] width 69 height 15
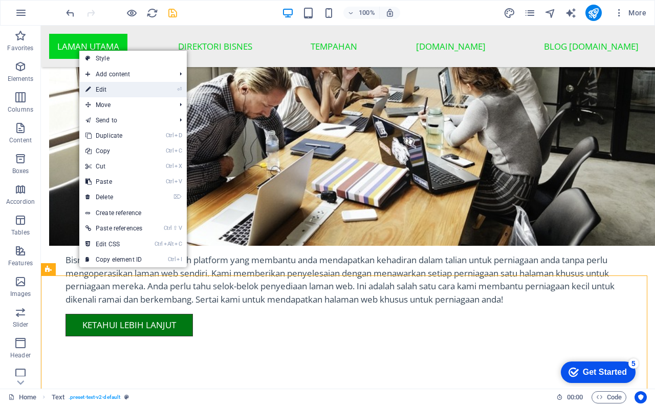
scroll to position [944, 0]
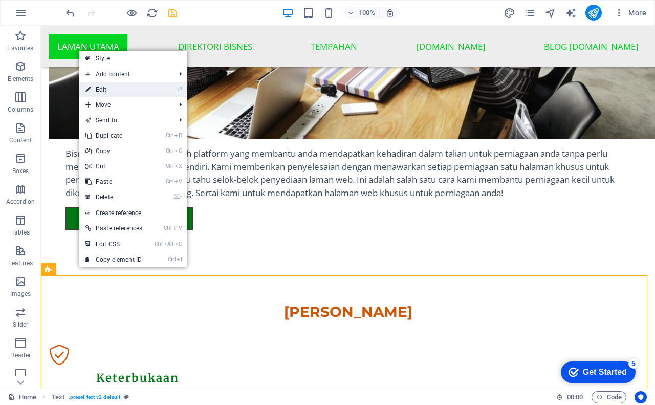
select select "px"
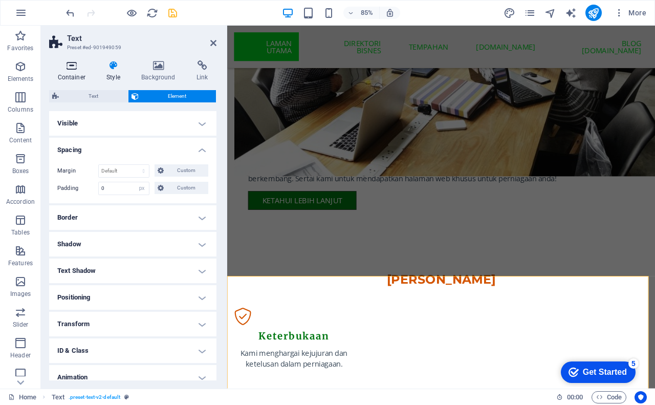
click at [68, 67] on icon at bounding box center [71, 65] width 45 height 10
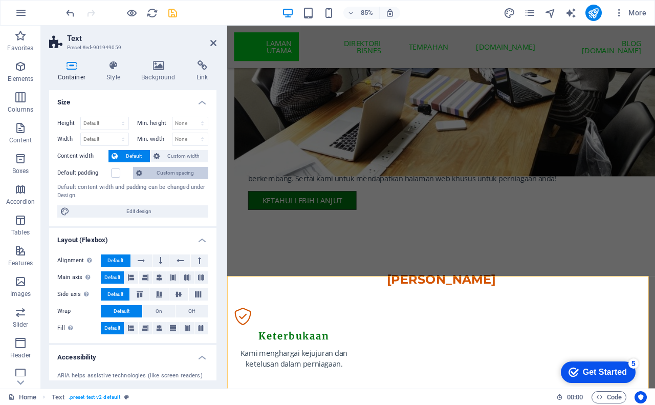
click at [183, 175] on span "Custom spacing" at bounding box center [175, 173] width 60 height 12
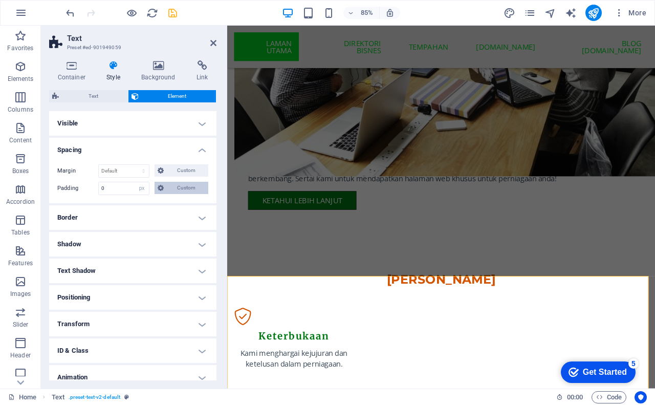
click at [175, 186] on span "Custom" at bounding box center [186, 188] width 38 height 12
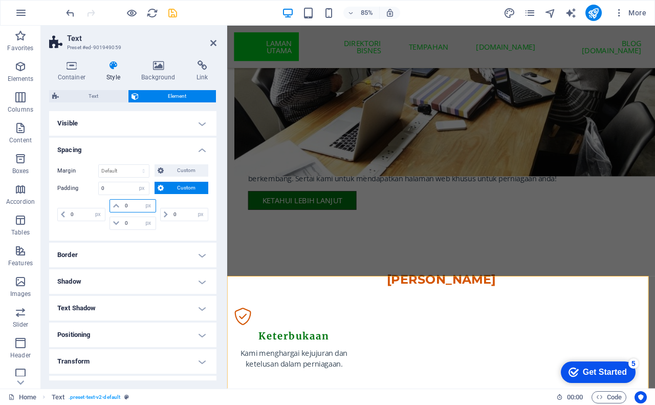
click at [130, 205] on input "0" at bounding box center [138, 206] width 33 height 12
type input "30"
select select "DISABLED_OPTION_VALUE"
type input "30"
click at [123, 224] on input "0" at bounding box center [138, 223] width 33 height 12
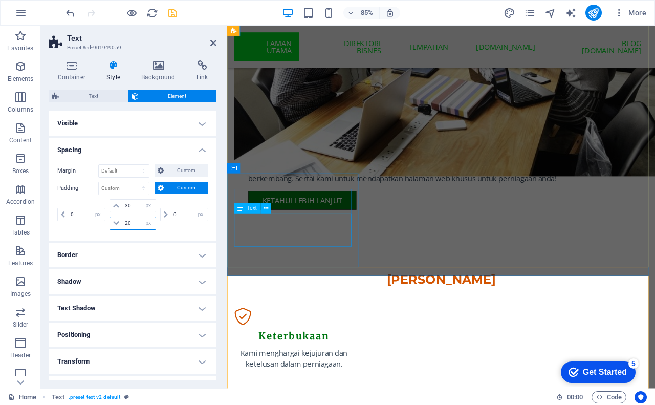
type input "20"
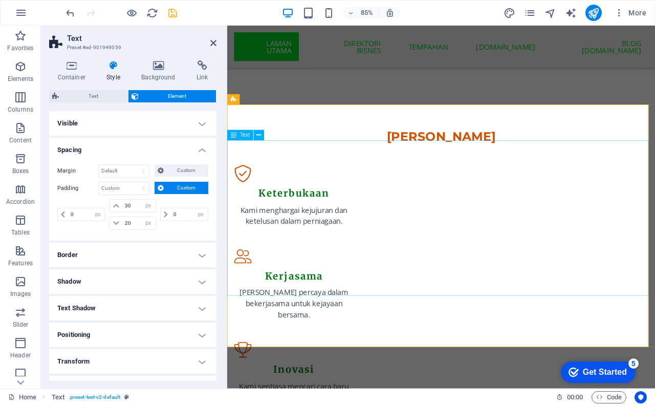
scroll to position [1046, 0]
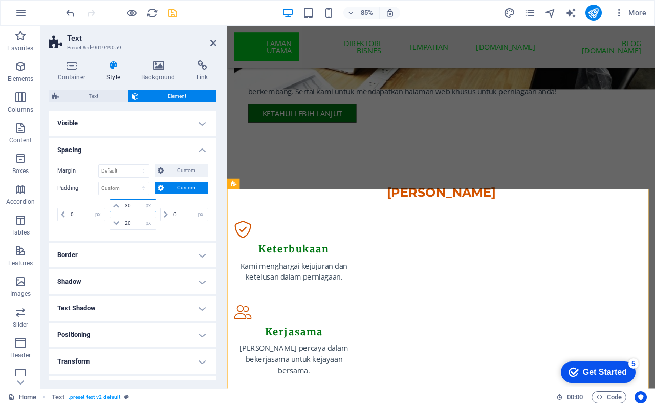
click at [128, 206] on input "30" at bounding box center [138, 206] width 33 height 12
type input "40"
click at [128, 224] on input "20" at bounding box center [138, 223] width 33 height 12
type input "40"
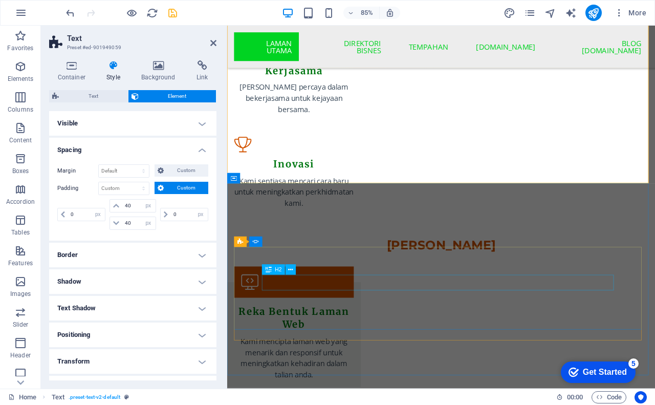
scroll to position [1302, 0]
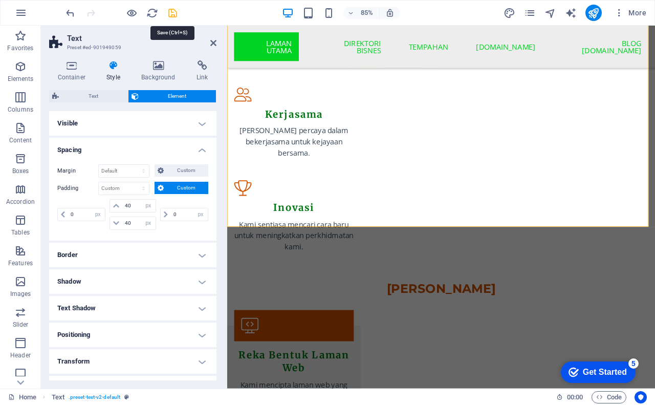
click at [171, 14] on icon "save" at bounding box center [173, 13] width 12 height 12
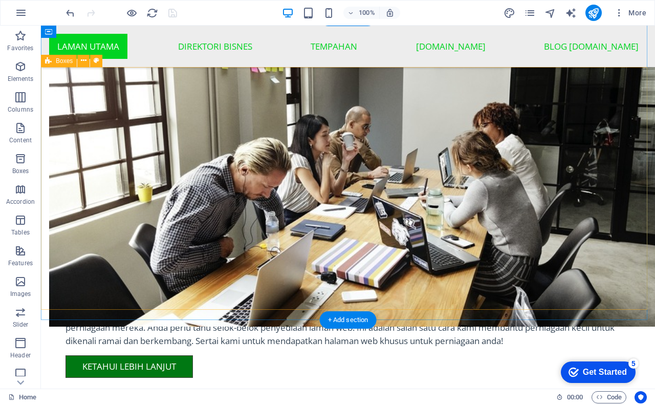
scroll to position [639, 0]
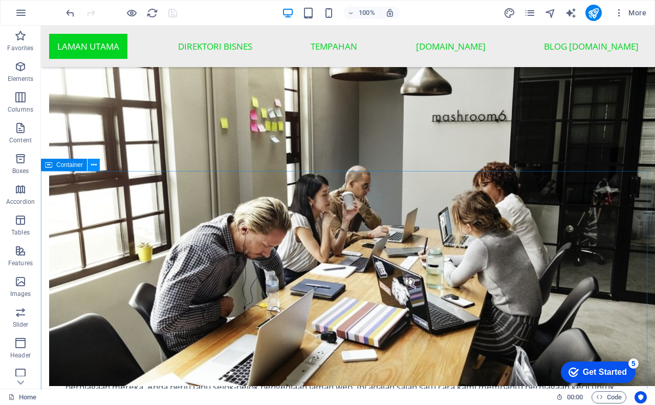
click at [92, 168] on icon at bounding box center [94, 165] width 6 height 11
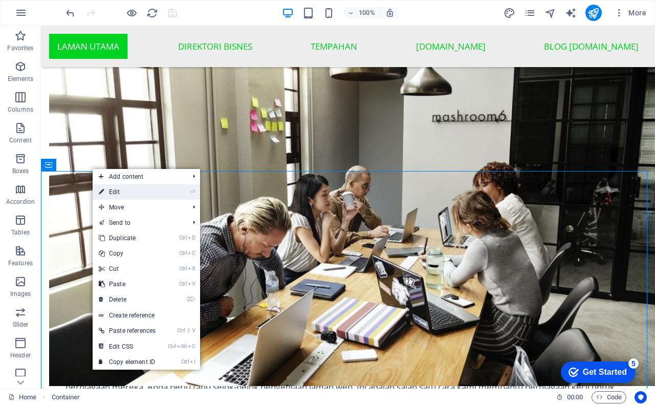
click at [121, 190] on link "⏎ Edit" at bounding box center [127, 191] width 69 height 15
select select "px"
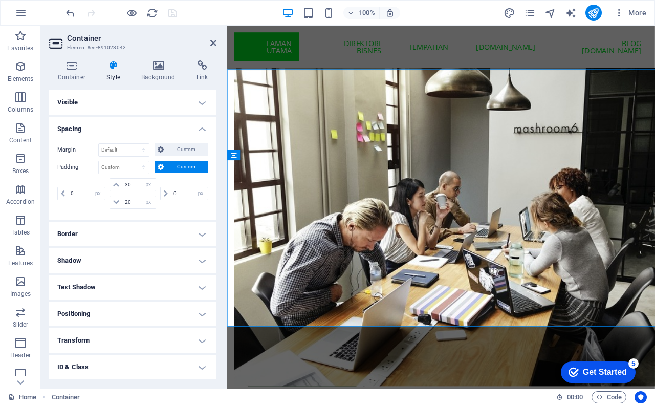
scroll to position [733, 0]
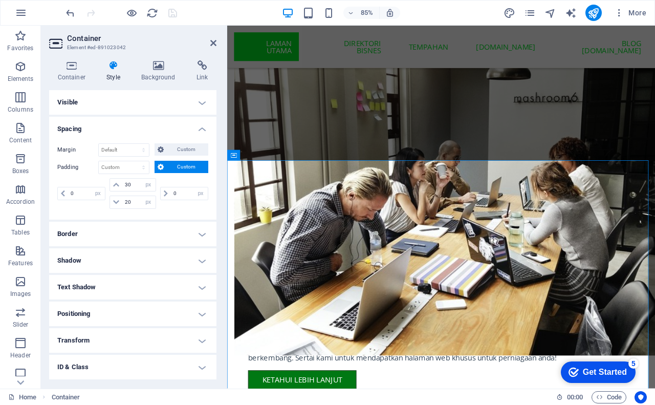
click at [186, 167] on span "Custom" at bounding box center [186, 167] width 38 height 12
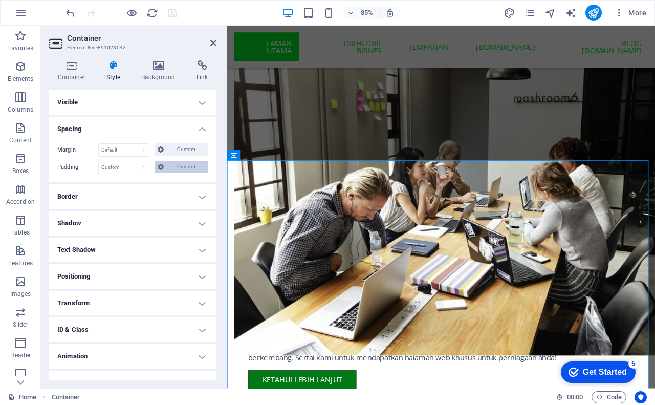
click at [187, 164] on span "Custom" at bounding box center [186, 167] width 38 height 12
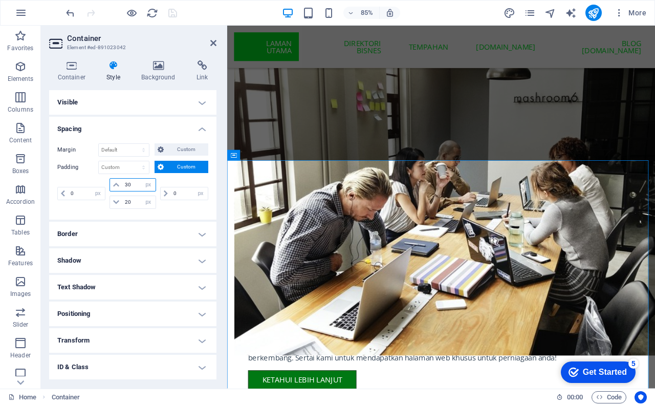
drag, startPoint x: 133, startPoint y: 187, endPoint x: 124, endPoint y: 183, distance: 10.1
click at [124, 183] on input "30" at bounding box center [138, 185] width 33 height 12
type input "40"
drag, startPoint x: 131, startPoint y: 206, endPoint x: 120, endPoint y: 205, distance: 10.8
click at [120, 205] on div "20 px rem % vh vw" at bounding box center [133, 202] width 46 height 13
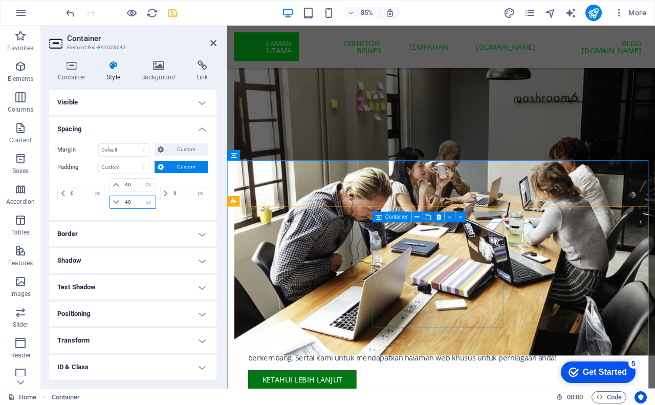
type input "40"
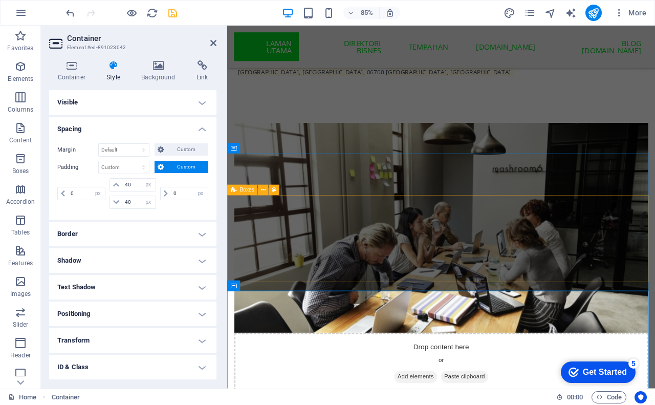
scroll to position [579, 0]
click at [273, 148] on icon at bounding box center [272, 148] width 5 height 9
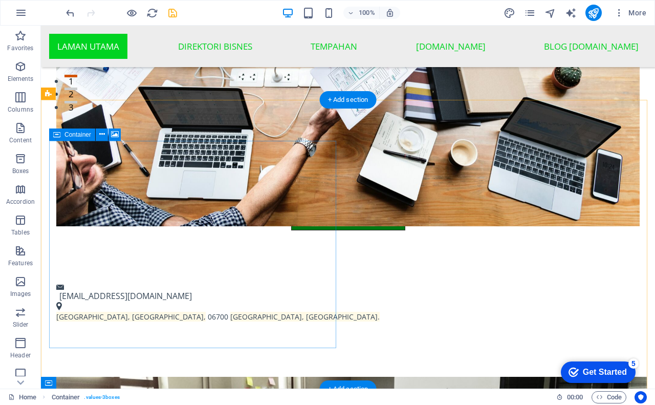
scroll to position [272, 0]
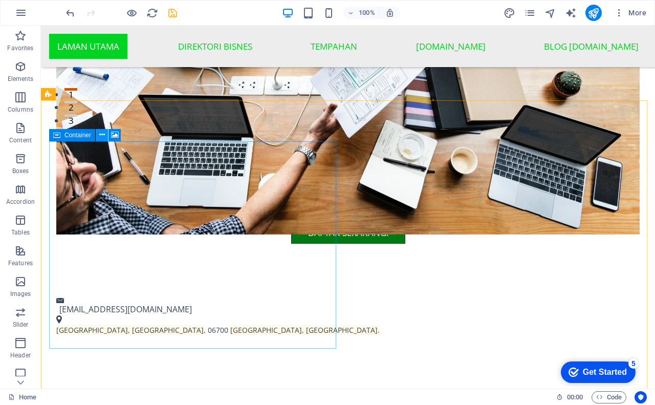
click at [101, 136] on icon at bounding box center [102, 134] width 6 height 11
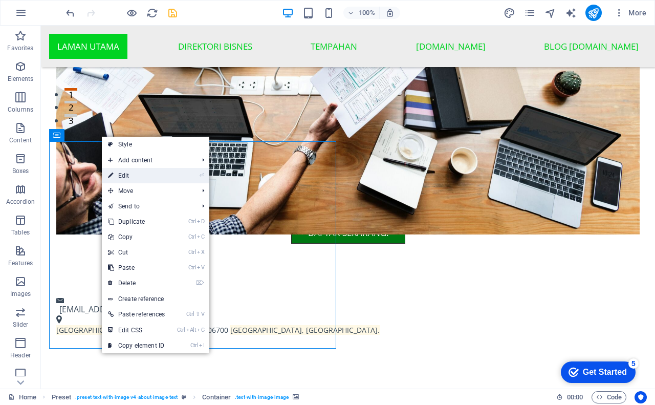
click at [147, 179] on link "⏎ Edit" at bounding box center [136, 175] width 69 height 15
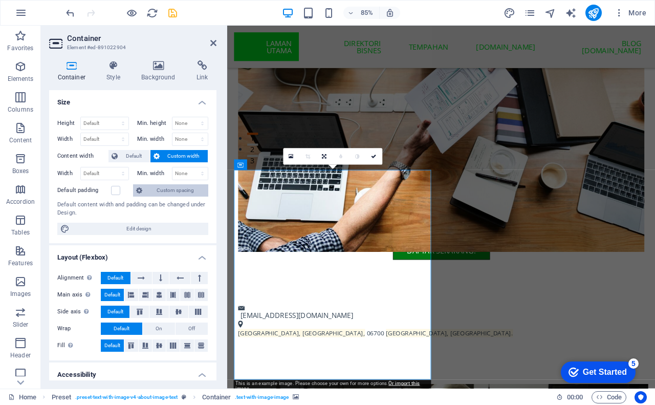
click at [180, 193] on span "Custom spacing" at bounding box center [175, 190] width 60 height 12
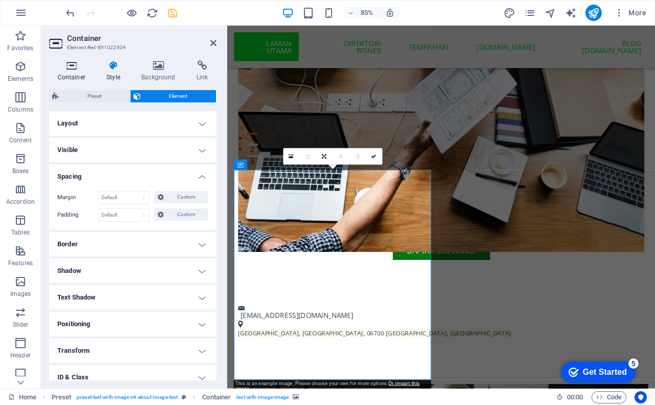
click at [79, 70] on icon at bounding box center [71, 65] width 45 height 10
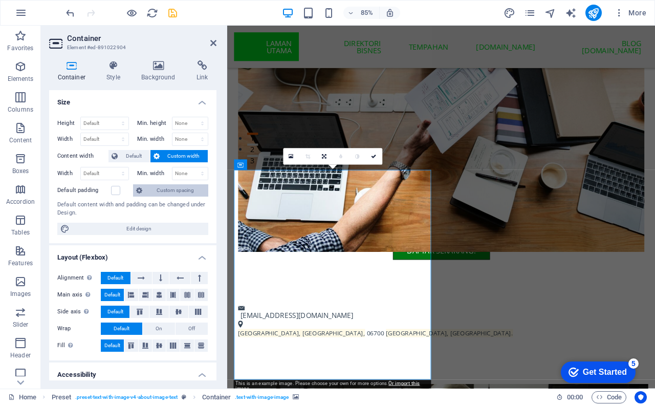
click at [178, 191] on span "Custom spacing" at bounding box center [175, 190] width 60 height 12
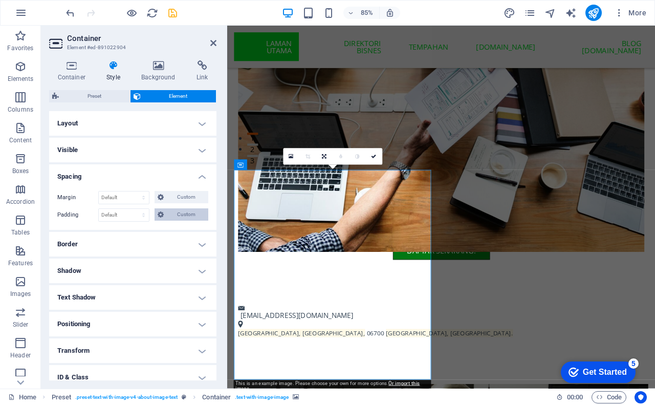
click at [175, 213] on span "Custom" at bounding box center [186, 214] width 38 height 12
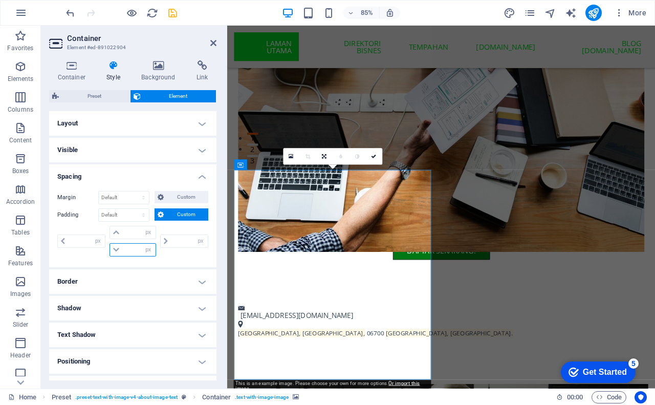
click at [134, 248] on input "number" at bounding box center [138, 250] width 33 height 12
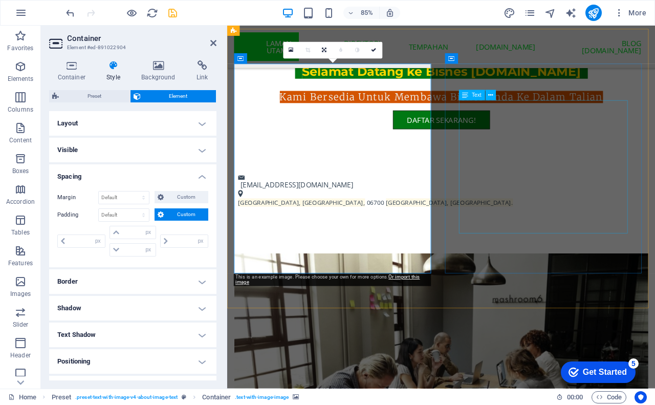
scroll to position [375, 0]
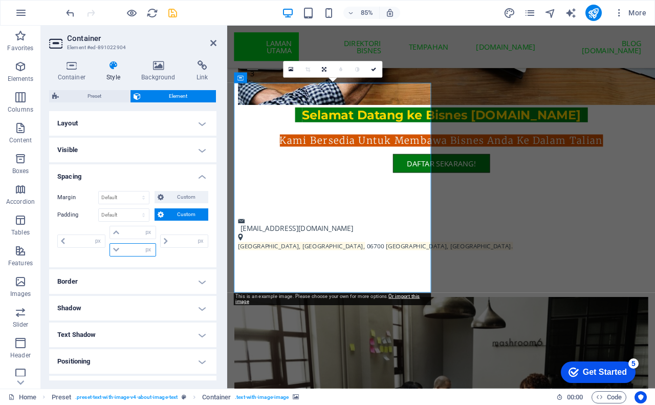
click at [126, 247] on input "number" at bounding box center [138, 250] width 33 height 12
type input "50"
type input "0"
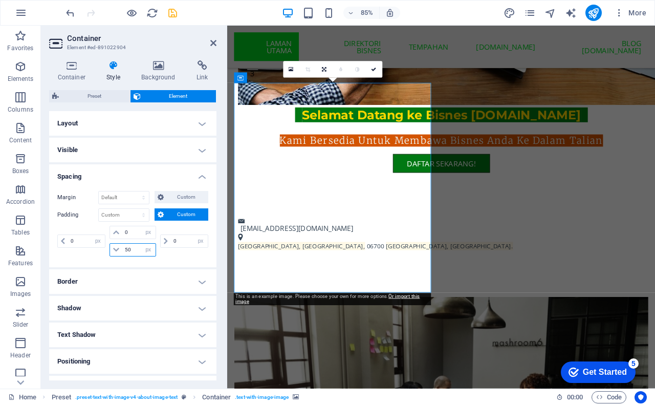
type input "50"
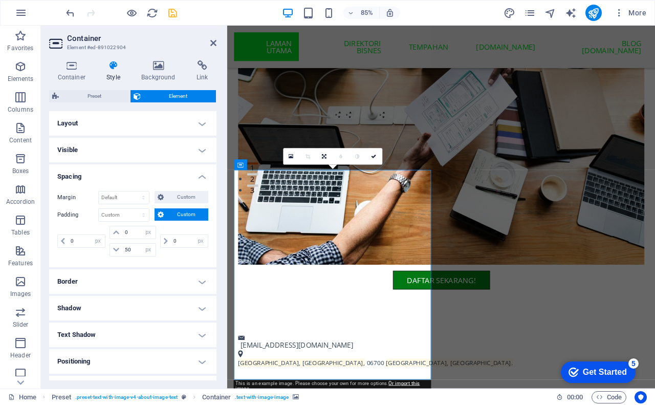
scroll to position [221, 0]
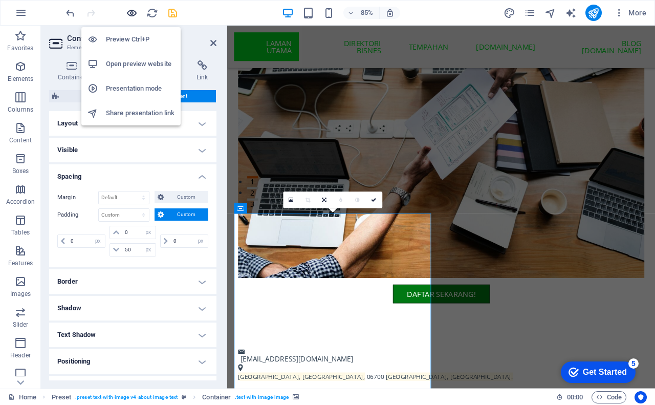
click at [129, 10] on icon "button" at bounding box center [132, 13] width 12 height 12
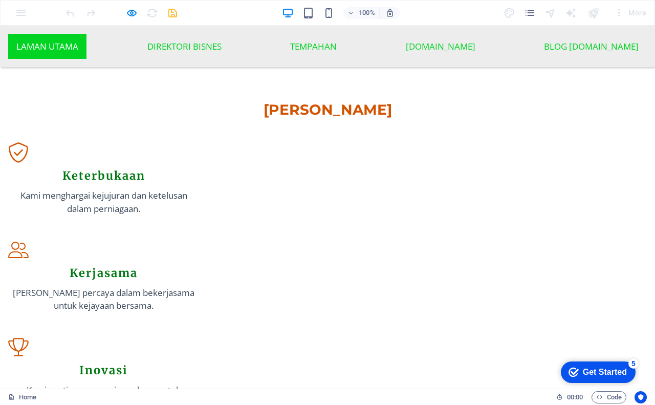
scroll to position [1040, 0]
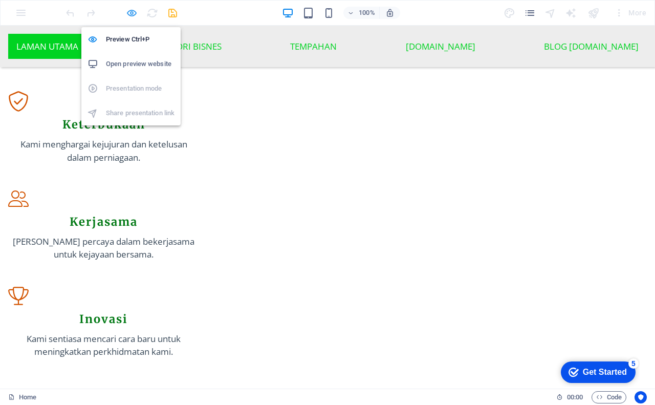
click at [135, 11] on icon "button" at bounding box center [132, 13] width 12 height 12
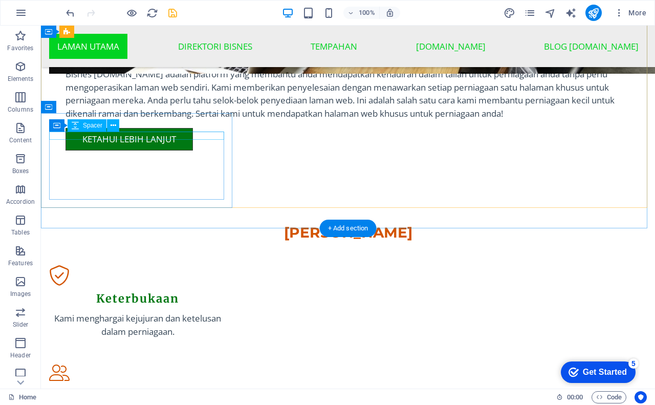
scroll to position [1002, 0]
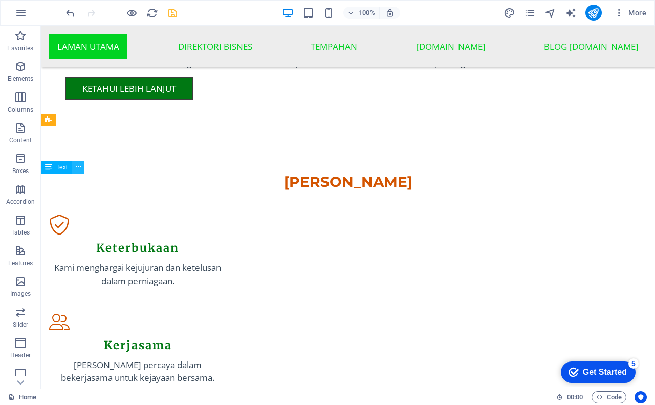
click at [76, 169] on icon at bounding box center [79, 167] width 6 height 11
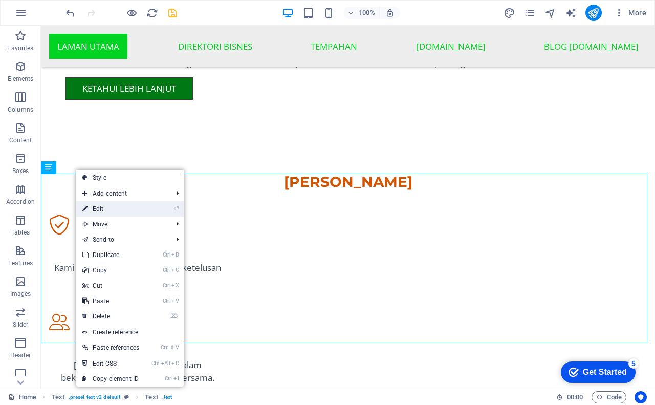
click at [104, 211] on link "⏎ Edit" at bounding box center [110, 208] width 69 height 15
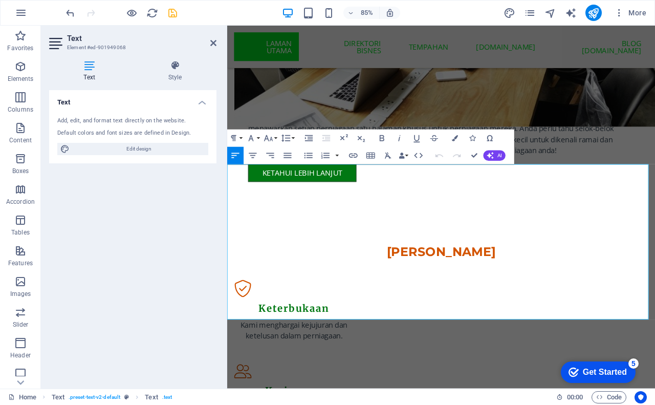
scroll to position [1138, 0]
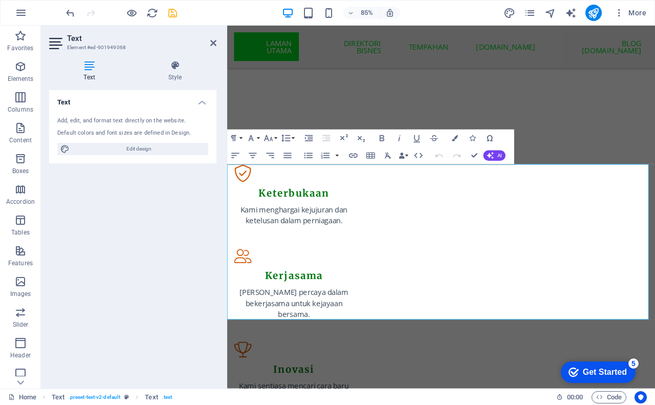
click at [86, 71] on h4 "Text" at bounding box center [91, 70] width 84 height 21
click at [215, 42] on icon at bounding box center [213, 43] width 6 height 8
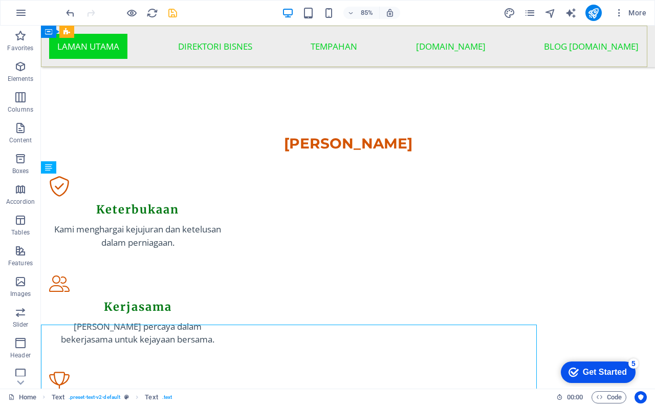
scroll to position [1002, 0]
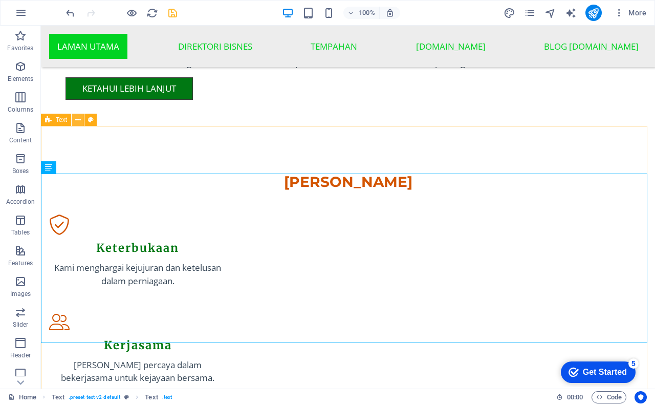
click at [77, 123] on icon at bounding box center [78, 120] width 6 height 11
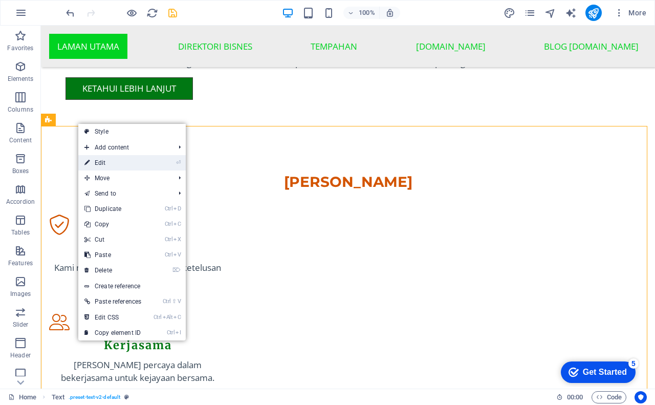
click at [116, 163] on link "⏎ Edit" at bounding box center [112, 162] width 69 height 15
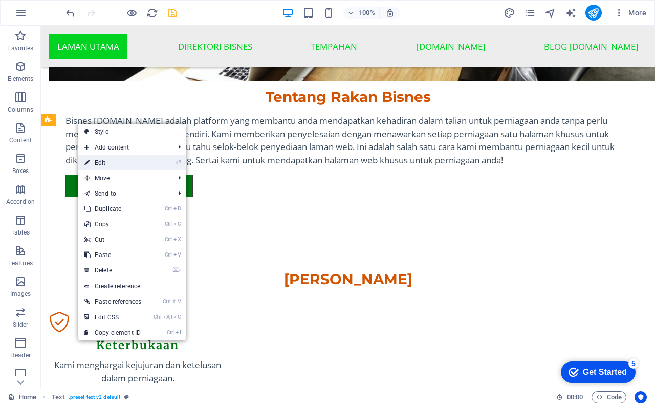
scroll to position [1138, 0]
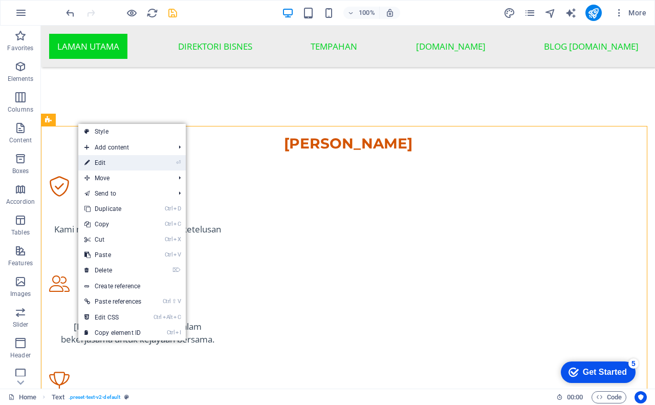
select select "px"
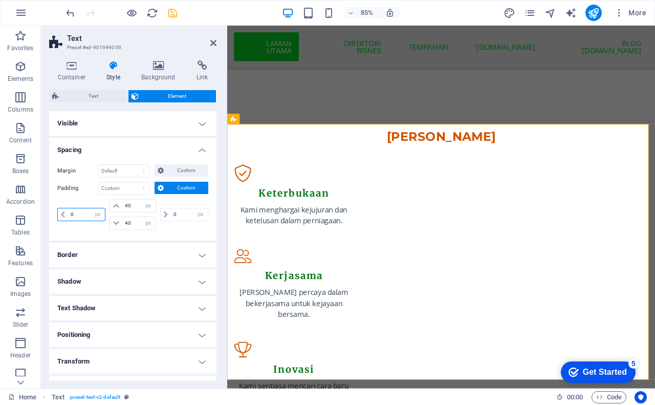
drag, startPoint x: 76, startPoint y: 211, endPoint x: 66, endPoint y: 213, distance: 9.8
click at [66, 213] on div "0 px rem % vh vw" at bounding box center [81, 214] width 48 height 13
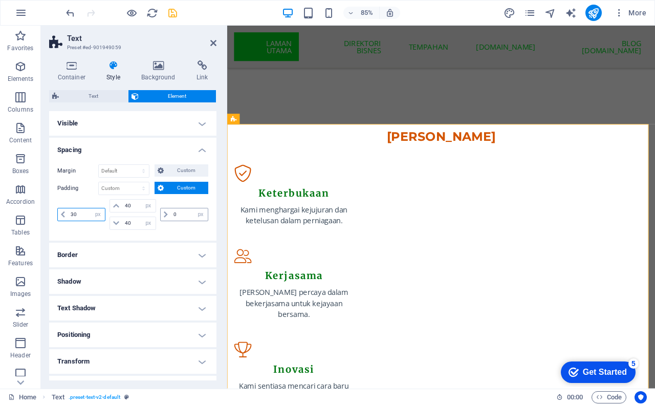
type input "30"
drag, startPoint x: 181, startPoint y: 215, endPoint x: 168, endPoint y: 214, distance: 12.8
click at [168, 214] on div "0 px rem % vh vw" at bounding box center [184, 214] width 48 height 13
type input "30"
click at [173, 12] on icon "save" at bounding box center [173, 13] width 12 height 12
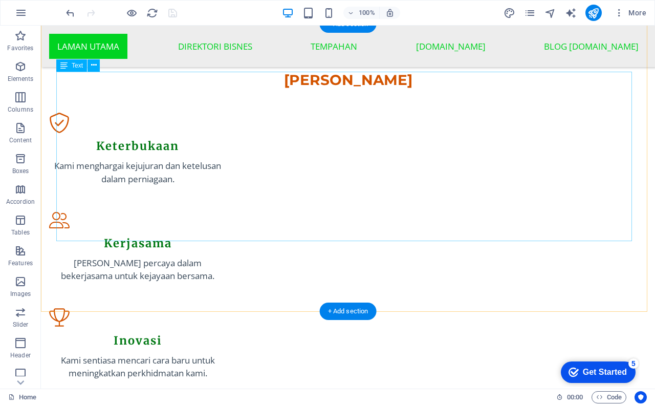
scroll to position [1105, 0]
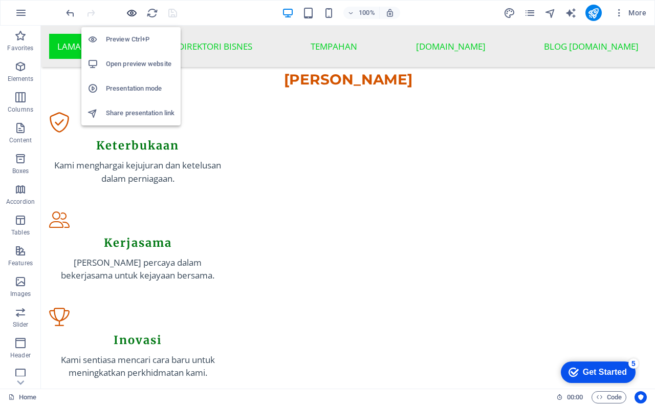
click at [129, 11] on icon "button" at bounding box center [132, 13] width 12 height 12
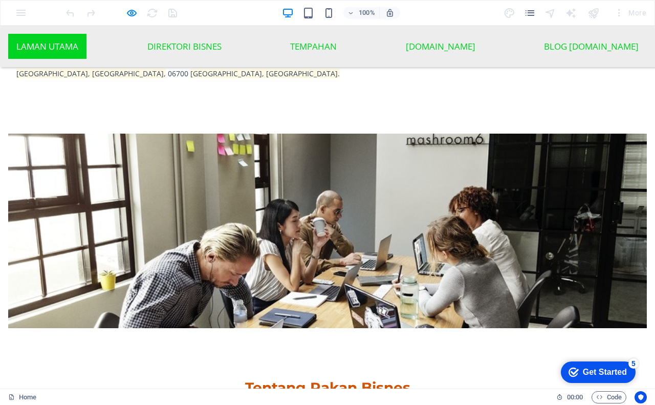
scroll to position [375, 0]
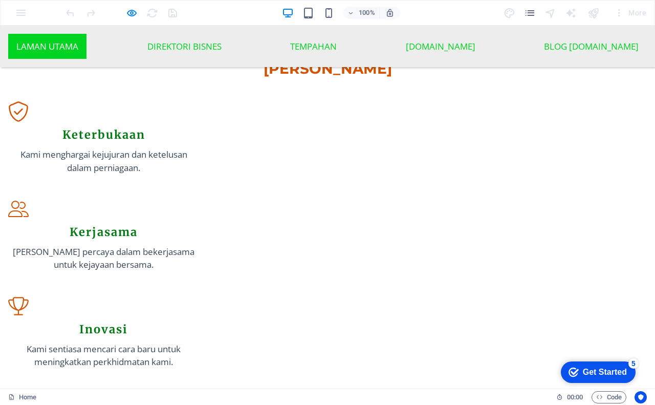
scroll to position [1048, 0]
